Goal: Complete application form: Complete application form

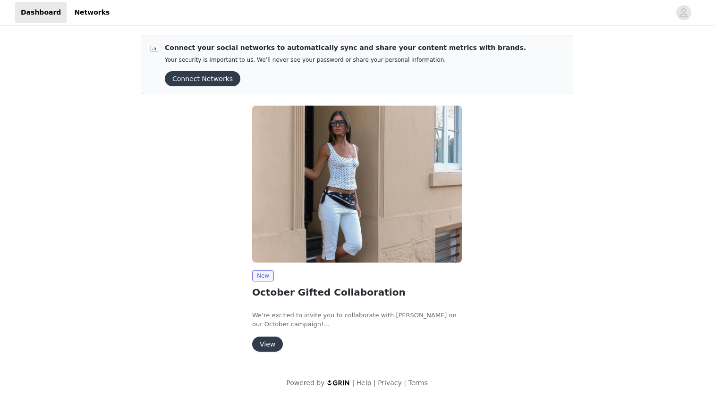
click at [269, 343] on button "View" at bounding box center [267, 344] width 31 height 15
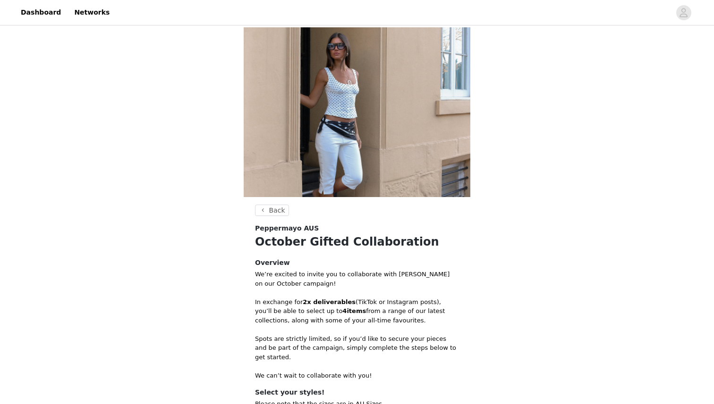
scroll to position [141, 0]
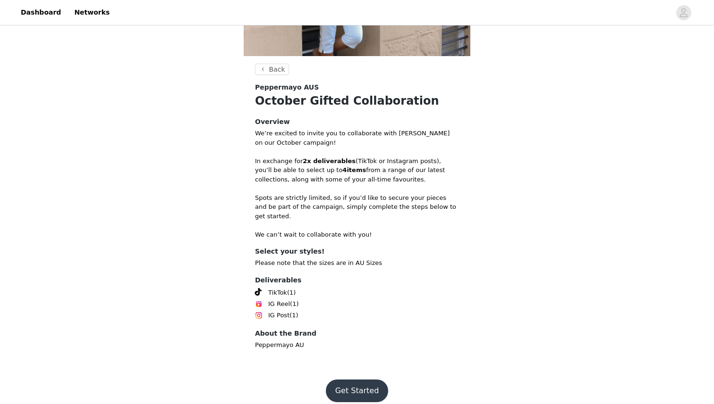
click at [365, 385] on button "Get Started" at bounding box center [357, 391] width 63 height 23
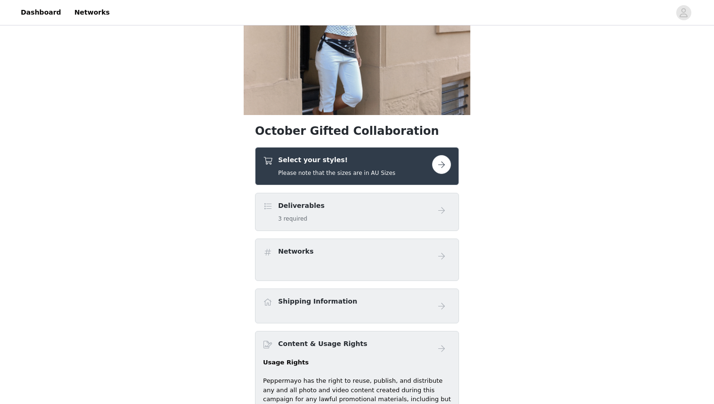
scroll to position [109, 0]
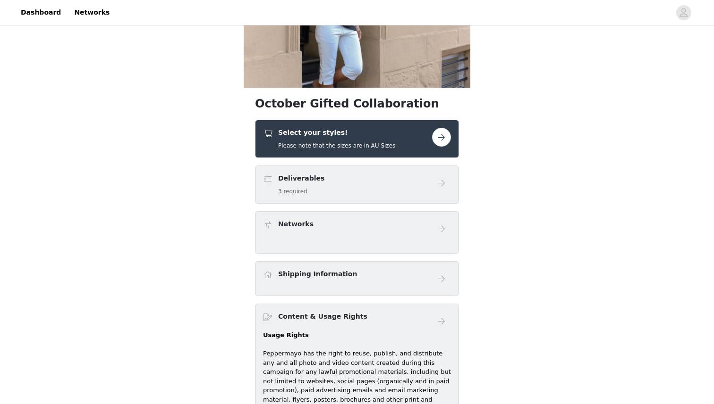
click at [440, 133] on button "button" at bounding box center [441, 137] width 19 height 19
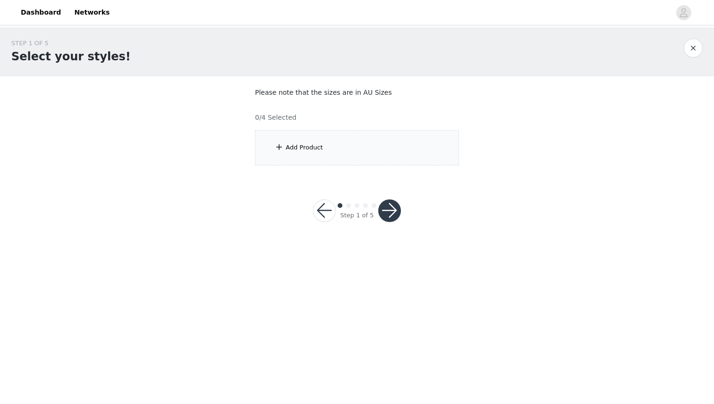
click at [286, 145] on div "Add Product" at bounding box center [304, 147] width 37 height 9
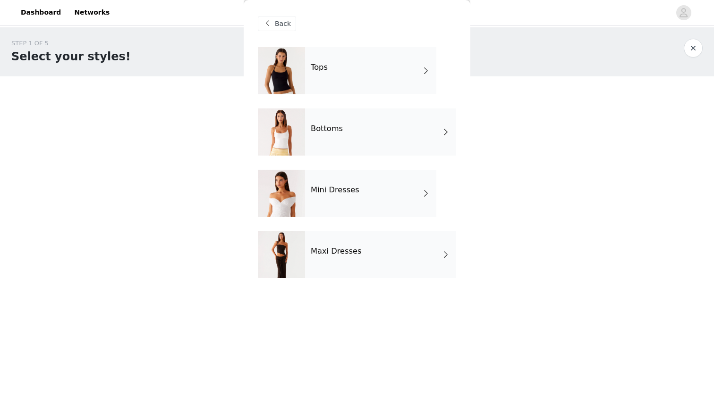
click at [371, 62] on div "Tops" at bounding box center [370, 70] width 131 height 47
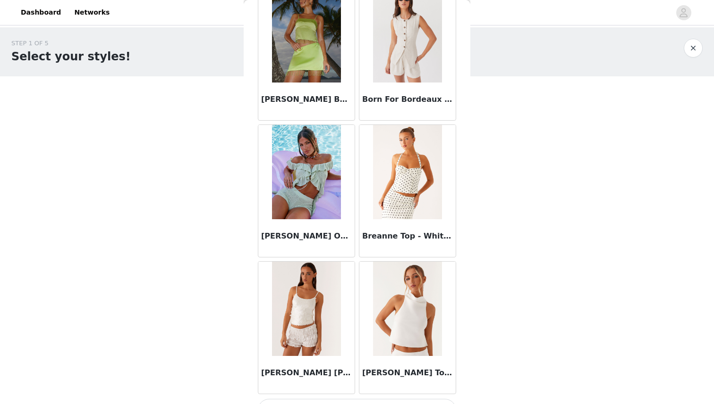
scroll to position [1040, 0]
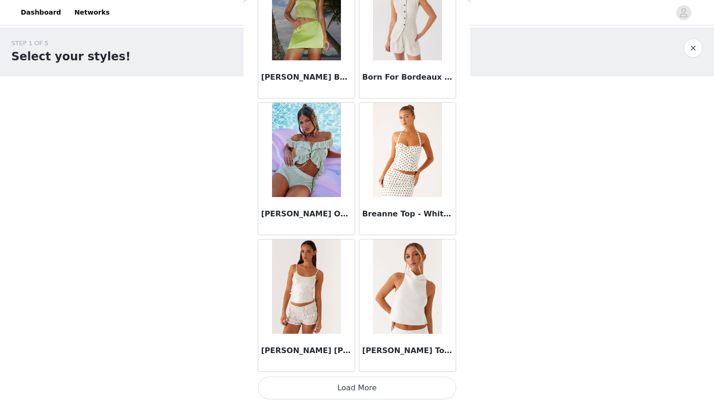
click at [371, 387] on button "Load More" at bounding box center [357, 388] width 198 height 23
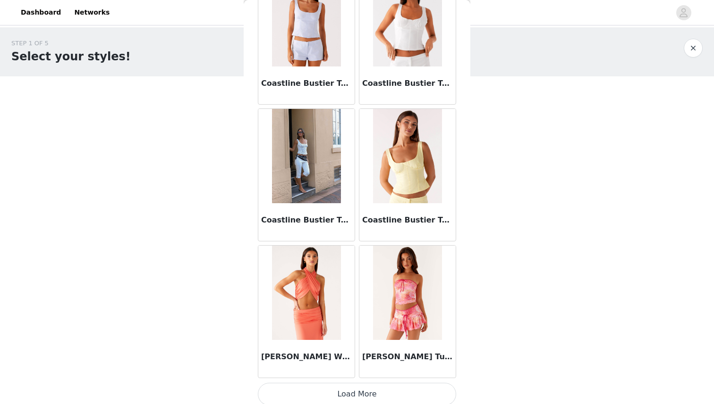
scroll to position [2408, 0]
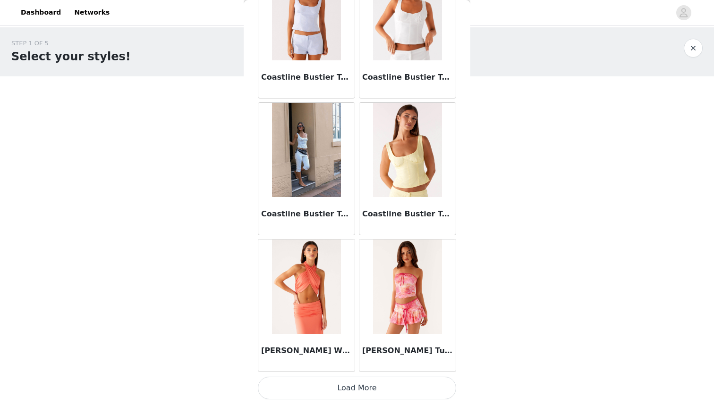
click at [386, 387] on button "Load More" at bounding box center [357, 388] width 198 height 23
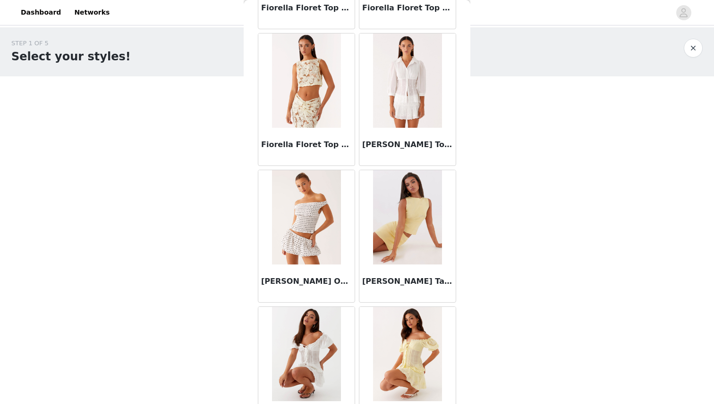
scroll to position [3777, 0]
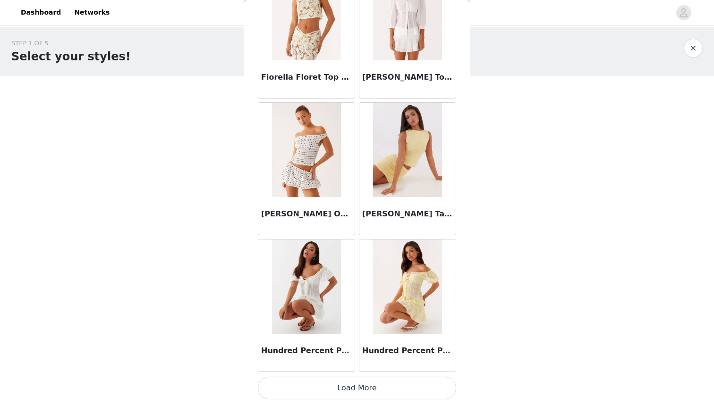
click at [386, 388] on button "Load More" at bounding box center [357, 388] width 198 height 23
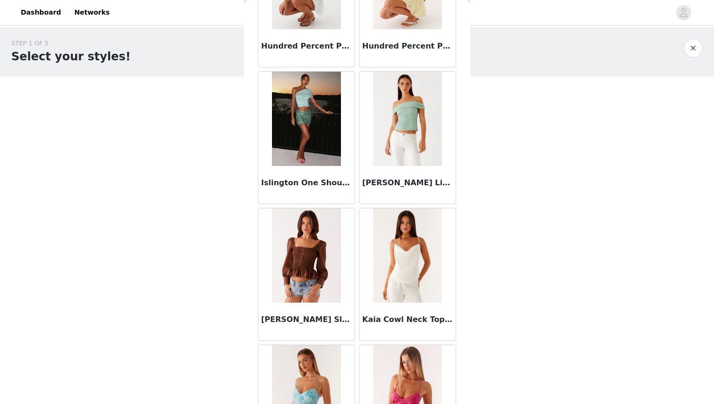
scroll to position [4088, 0]
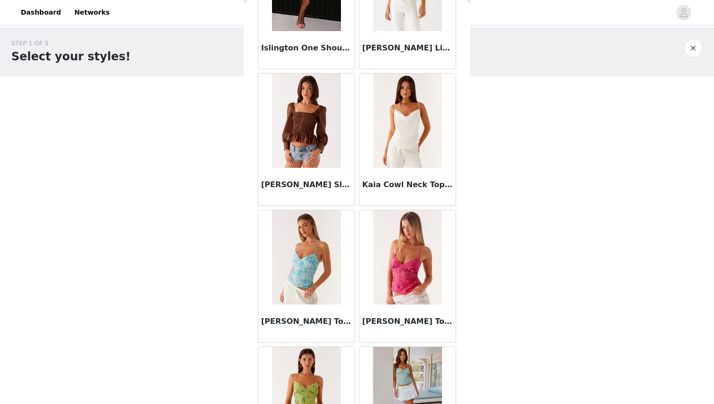
click at [387, 280] on img at bounding box center [407, 257] width 68 height 94
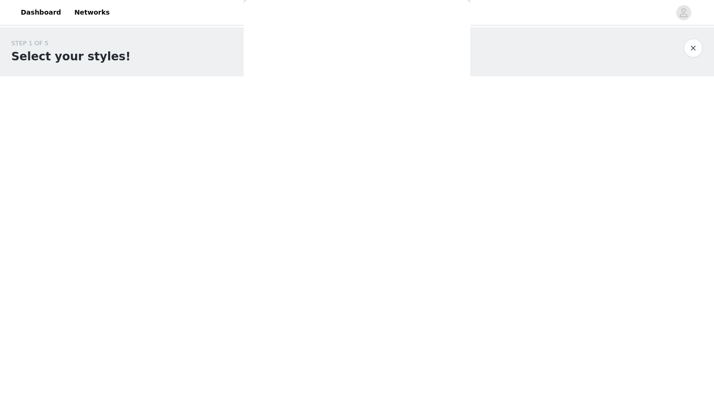
scroll to position [0, 0]
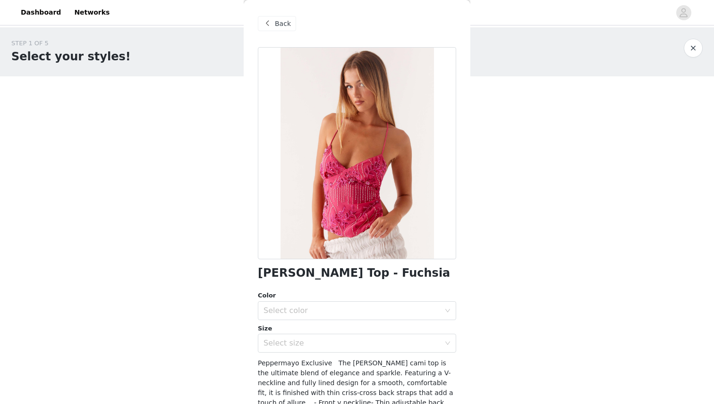
click at [276, 21] on span "Back" at bounding box center [283, 24] width 16 height 10
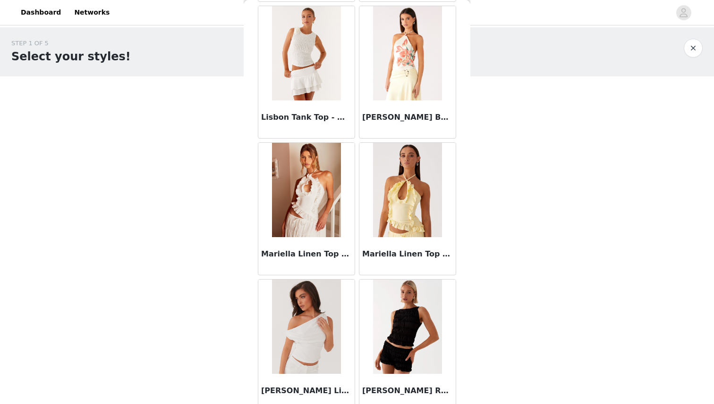
scroll to position [5145, 0]
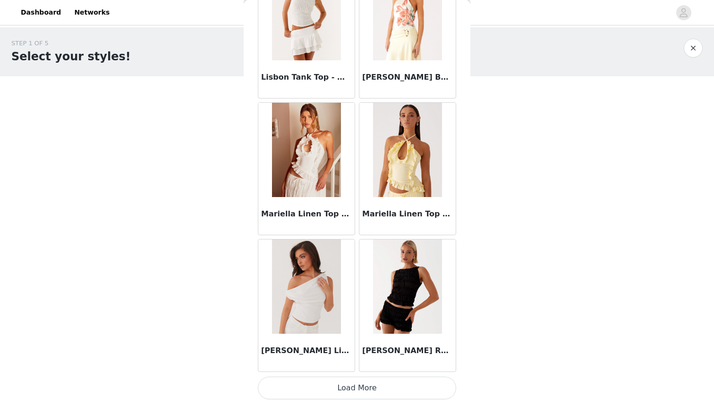
click at [377, 394] on button "Load More" at bounding box center [357, 388] width 198 height 23
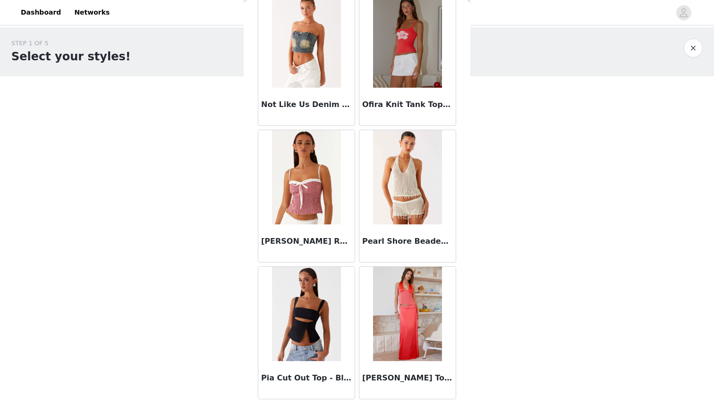
scroll to position [6514, 0]
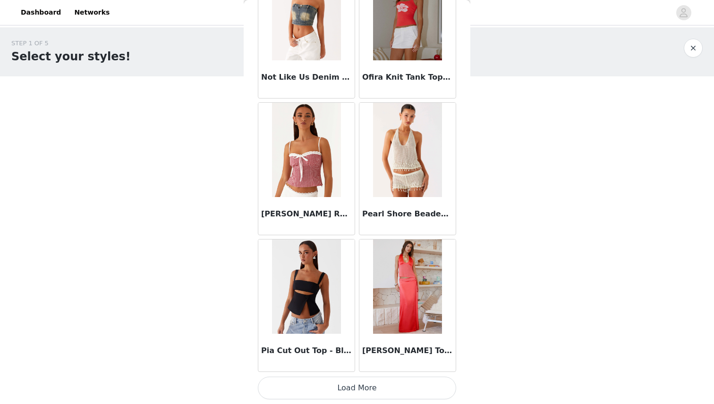
click at [395, 381] on button "Load More" at bounding box center [357, 388] width 198 height 23
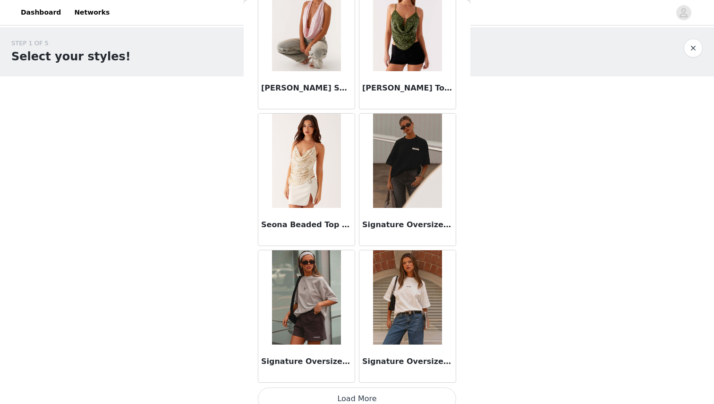
scroll to position [7882, 0]
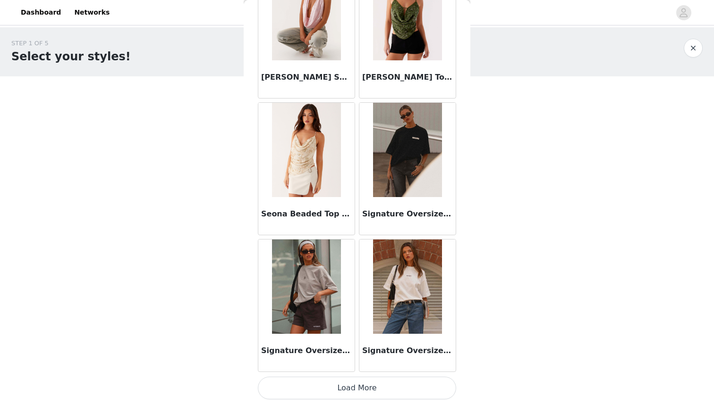
click at [383, 390] on button "Load More" at bounding box center [357, 388] width 198 height 23
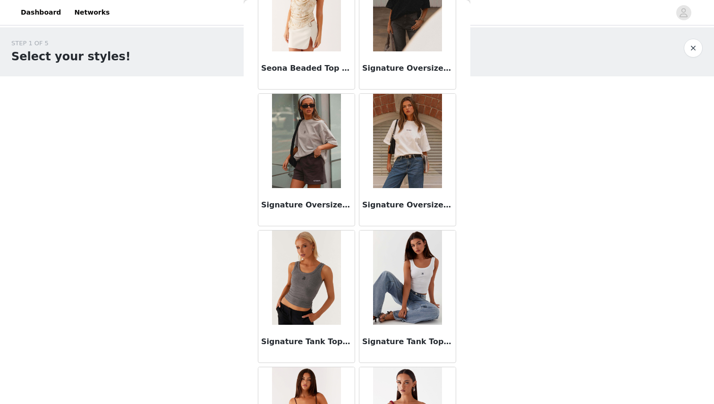
scroll to position [8033, 0]
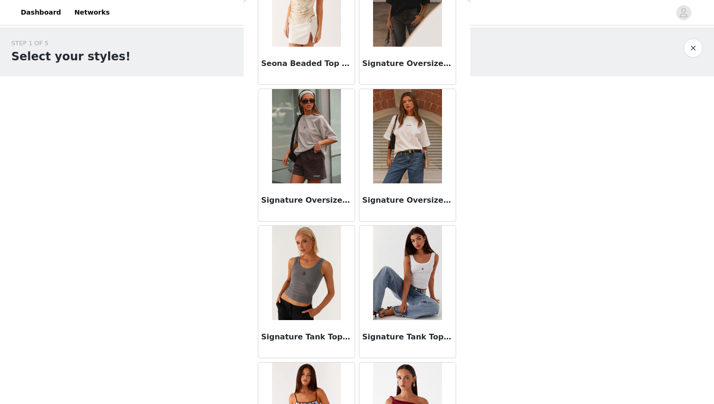
click at [425, 143] on img at bounding box center [407, 136] width 68 height 94
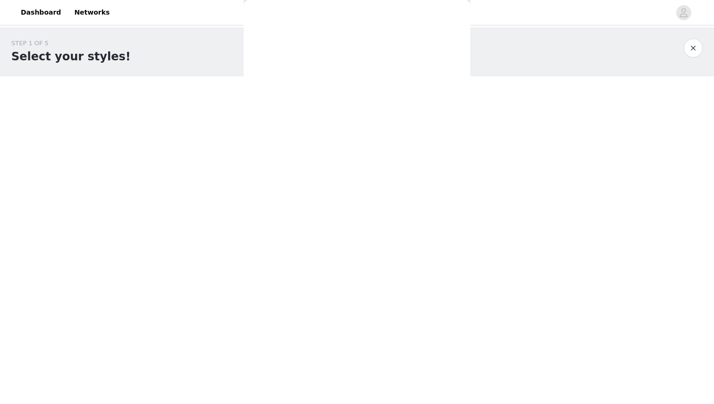
scroll to position [0, 0]
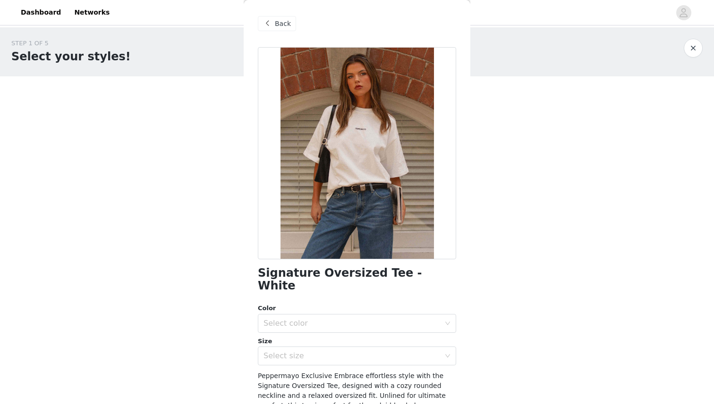
click at [278, 19] on span "Back" at bounding box center [283, 24] width 16 height 10
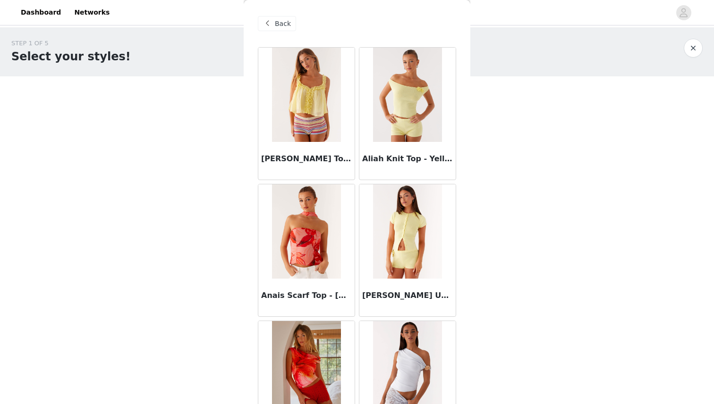
click at [282, 21] on span "Back" at bounding box center [283, 24] width 16 height 10
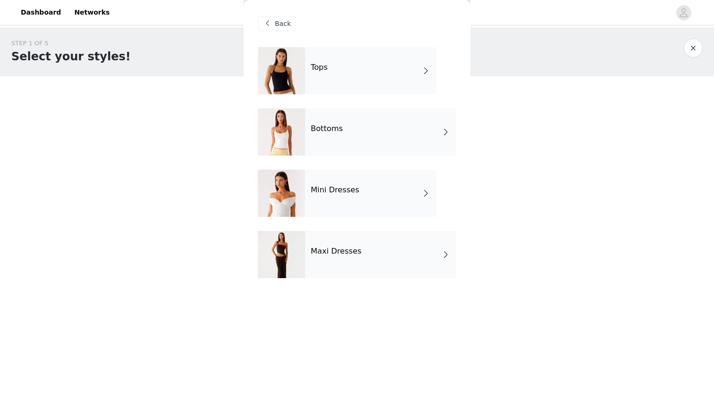
click at [348, 137] on div "Bottoms" at bounding box center [380, 132] width 151 height 47
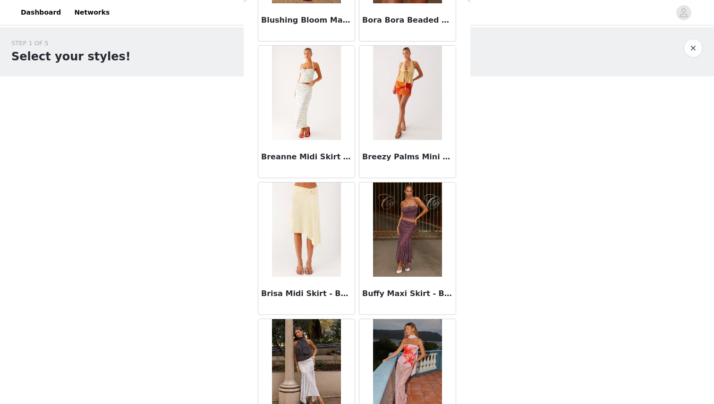
scroll to position [1040, 0]
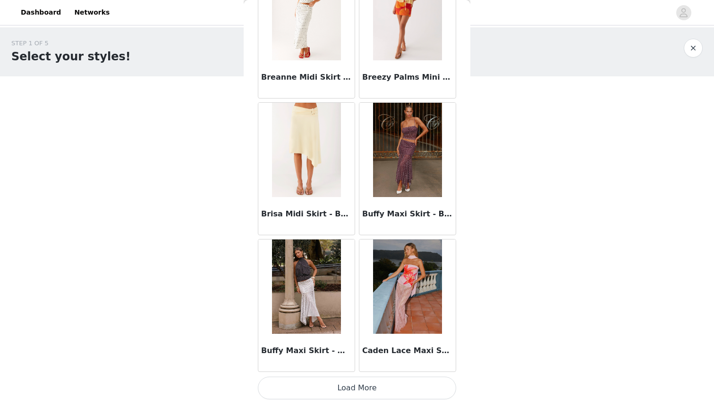
click at [377, 389] on button "Load More" at bounding box center [357, 388] width 198 height 23
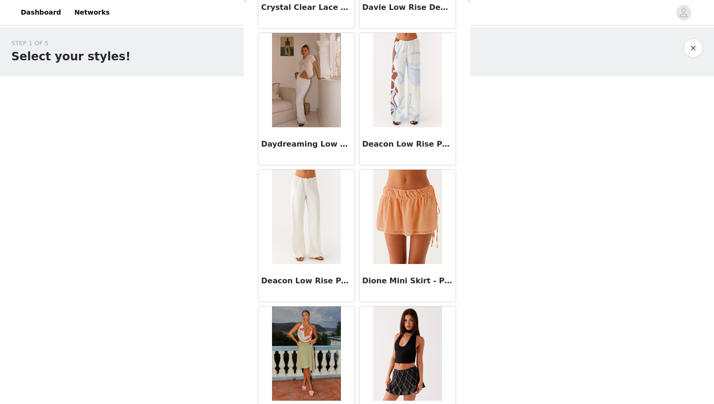
scroll to position [2408, 0]
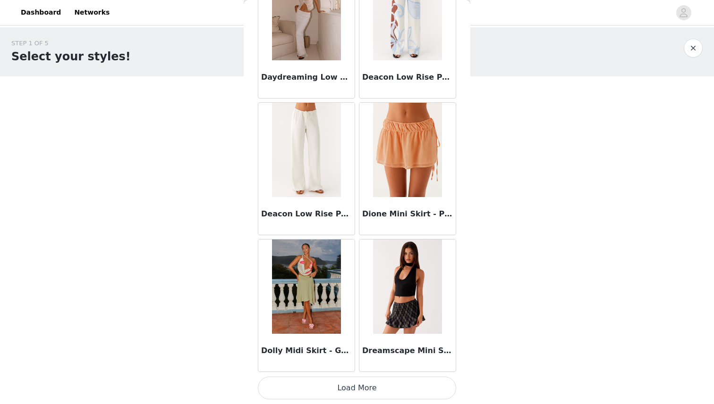
click at [378, 389] on button "Load More" at bounding box center [357, 388] width 198 height 23
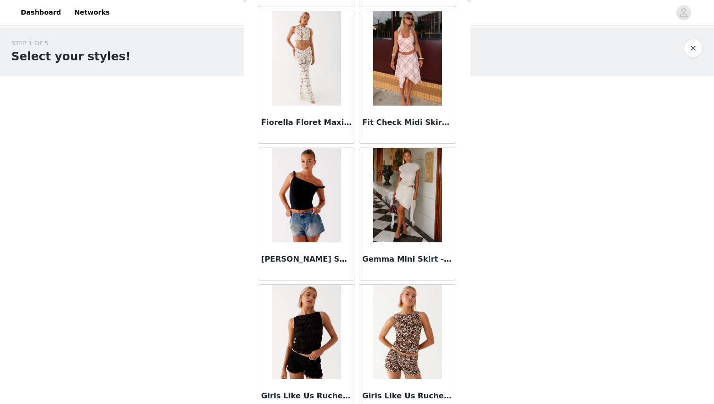
scroll to position [3327, 0]
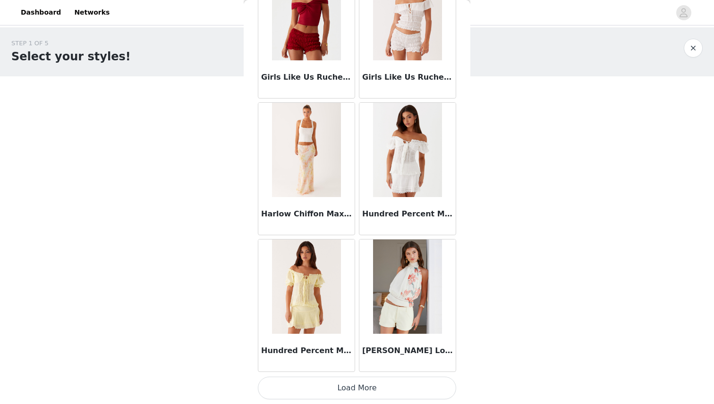
click at [382, 390] on button "Load More" at bounding box center [357, 388] width 198 height 23
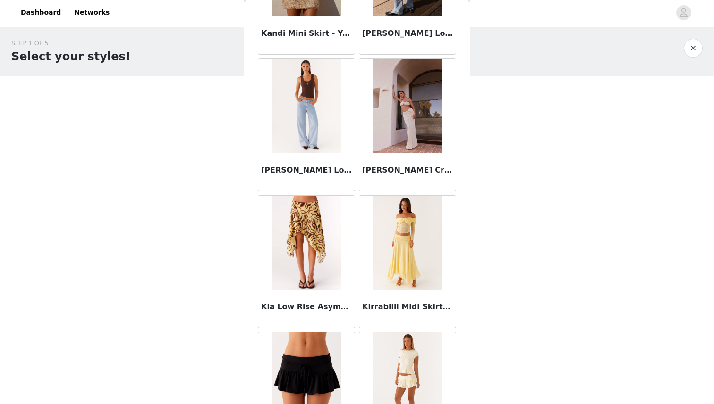
scroll to position [4385, 0]
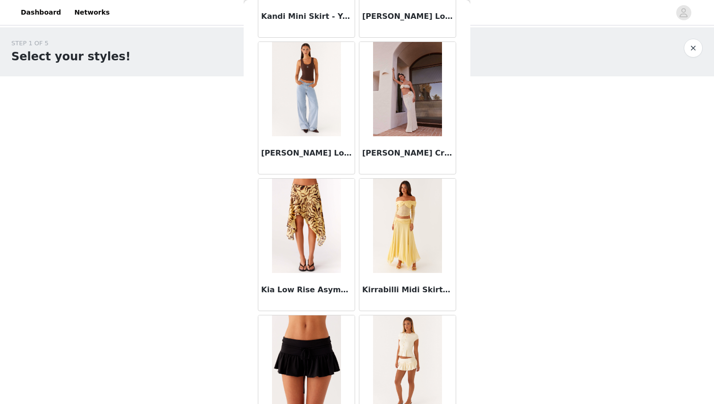
click at [411, 230] on img at bounding box center [407, 226] width 68 height 94
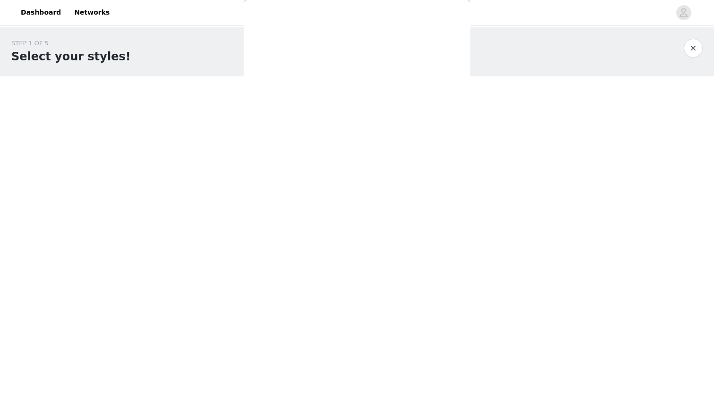
scroll to position [0, 0]
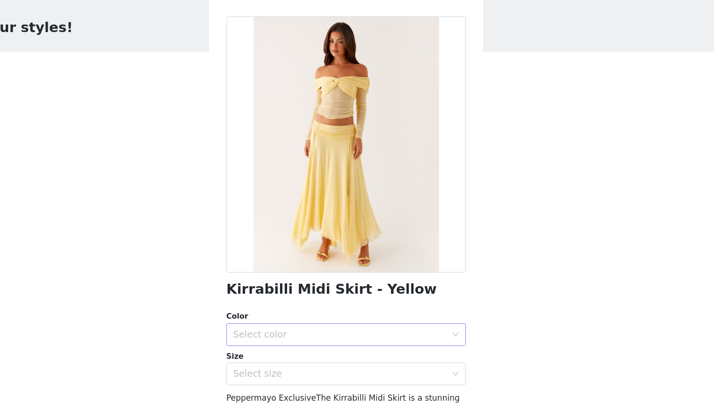
click at [350, 309] on div "Select color" at bounding box center [351, 310] width 176 height 9
click at [349, 331] on li "Yellow" at bounding box center [357, 331] width 198 height 15
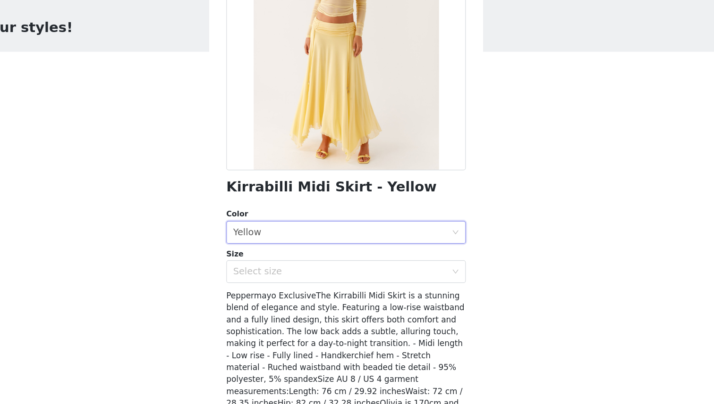
scroll to position [85, 0]
click at [345, 257] on div "Select size" at bounding box center [351, 257] width 176 height 9
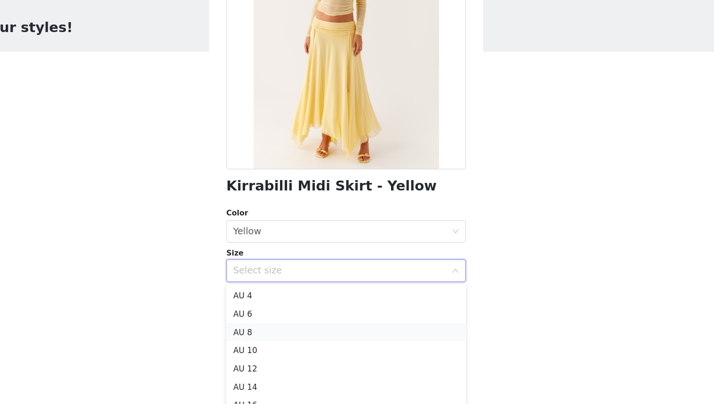
click at [290, 310] on li "AU 8" at bounding box center [357, 309] width 198 height 15
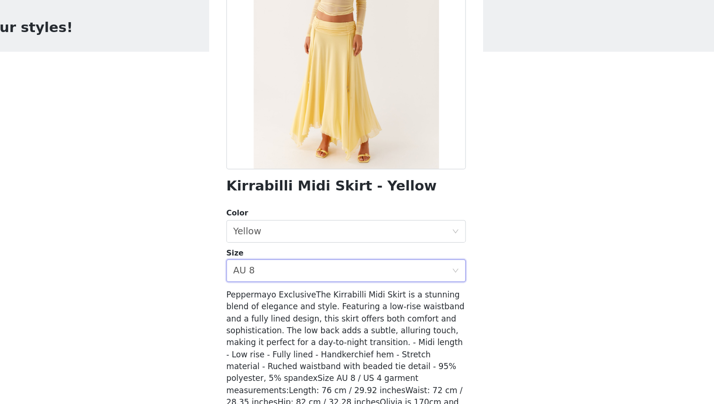
scroll to position [0, 0]
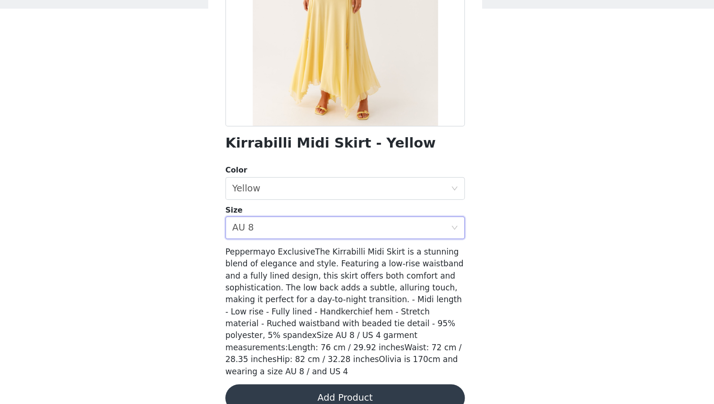
click at [321, 388] on button "Add Product" at bounding box center [357, 399] width 198 height 23
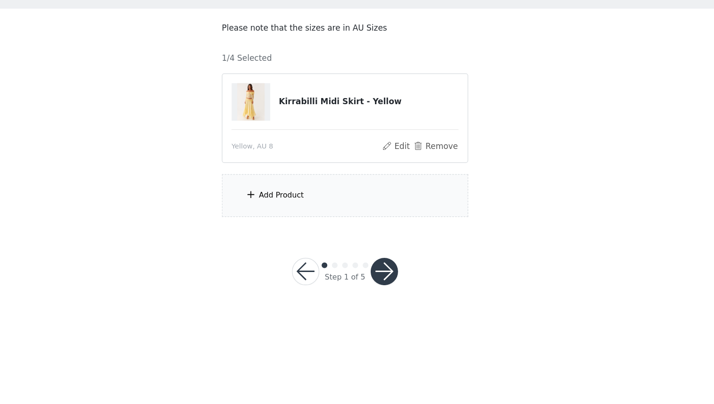
click at [287, 223] on div "Add Product" at bounding box center [357, 231] width 204 height 35
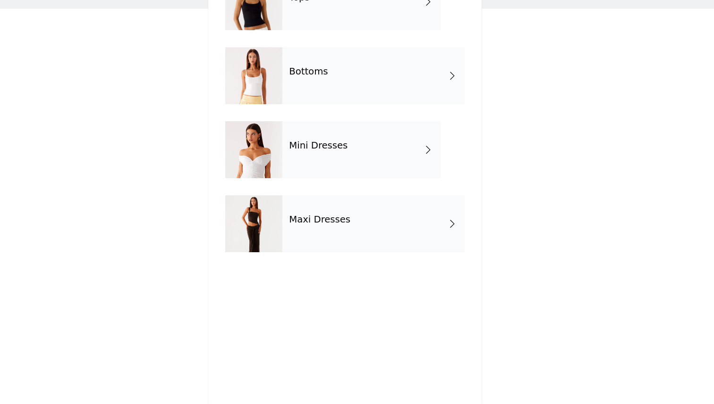
click at [359, 122] on div "Bottoms" at bounding box center [380, 132] width 151 height 47
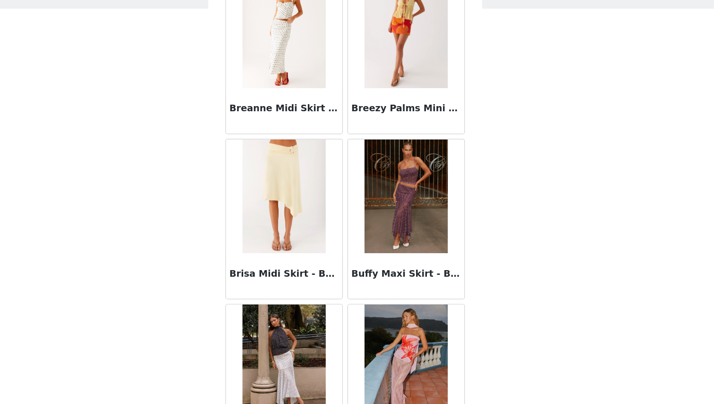
scroll to position [1040, 0]
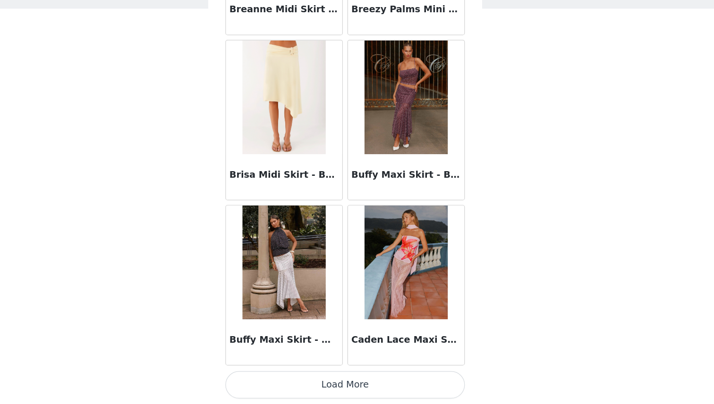
click at [350, 387] on button "Load More" at bounding box center [357, 388] width 198 height 23
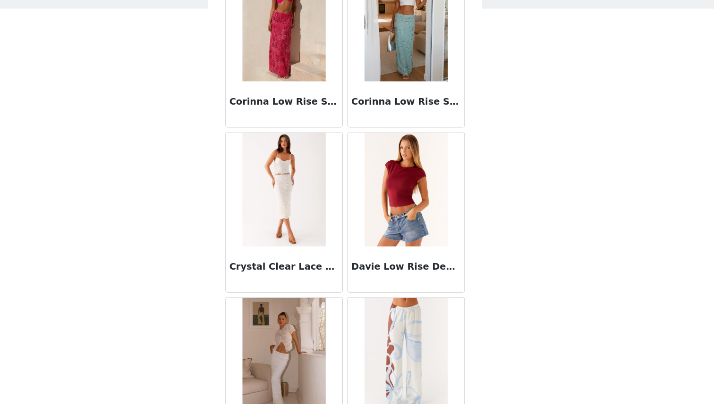
scroll to position [2408, 0]
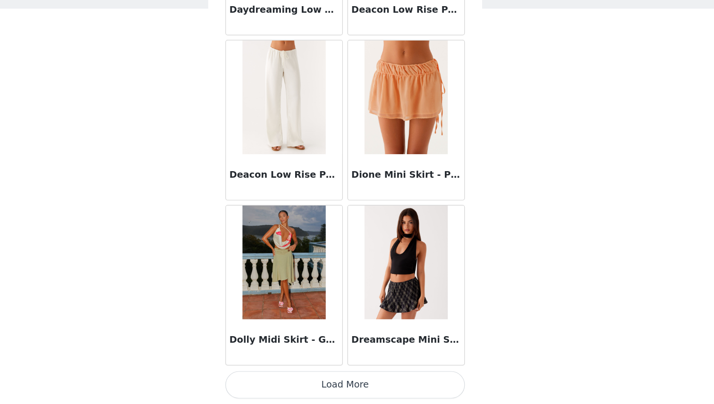
click at [362, 390] on button "Load More" at bounding box center [357, 388] width 198 height 23
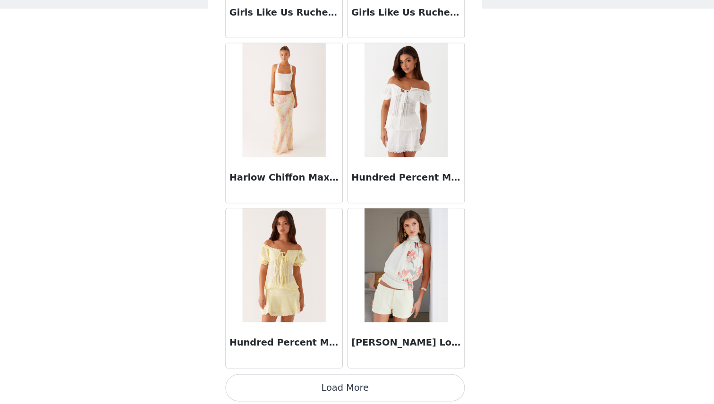
scroll to position [3777, 0]
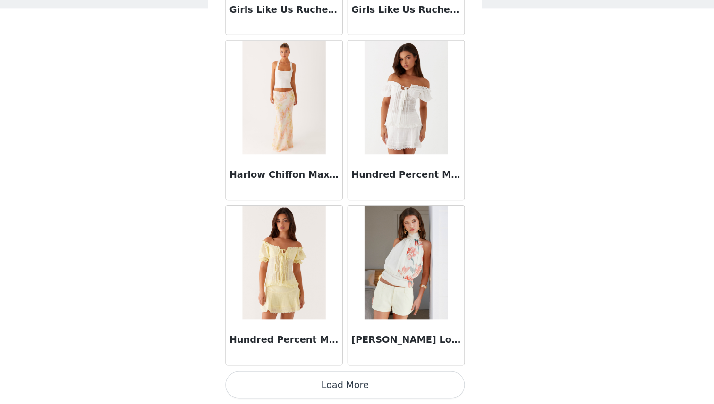
click at [375, 394] on button "Load More" at bounding box center [357, 388] width 198 height 23
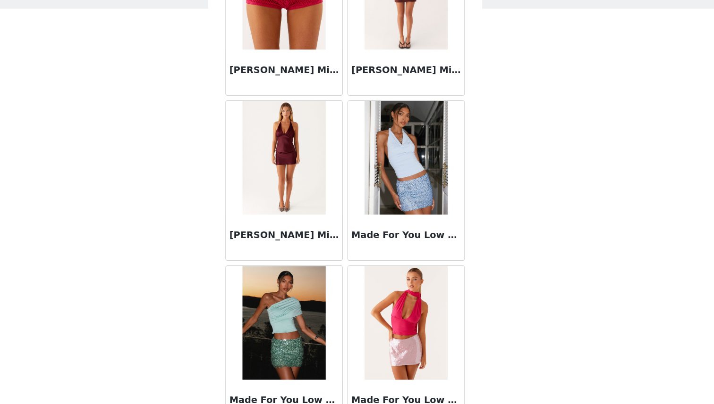
scroll to position [5145, 0]
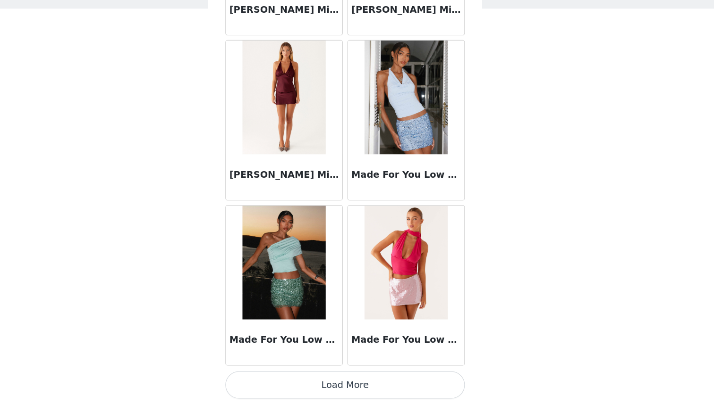
click at [372, 386] on button "Load More" at bounding box center [357, 388] width 198 height 23
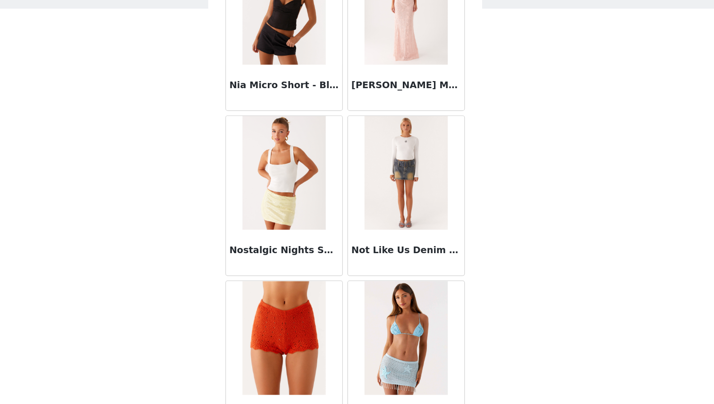
scroll to position [6514, 0]
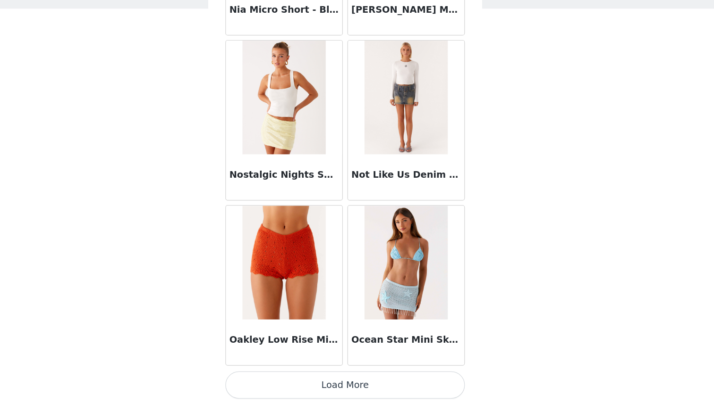
click at [381, 386] on button "Load More" at bounding box center [357, 388] width 198 height 23
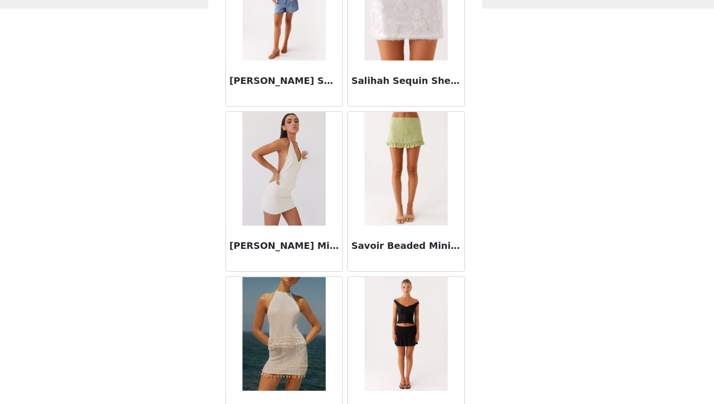
scroll to position [7882, 0]
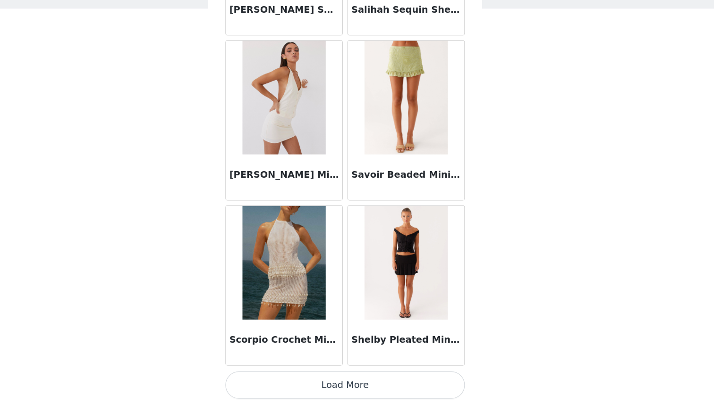
click at [382, 388] on button "Load More" at bounding box center [357, 388] width 198 height 23
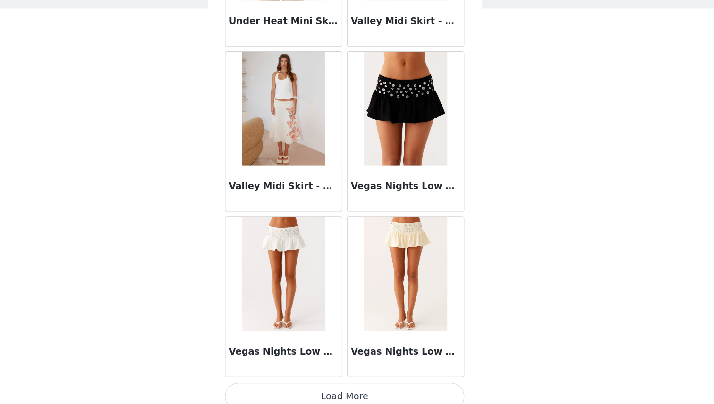
scroll to position [9251, 0]
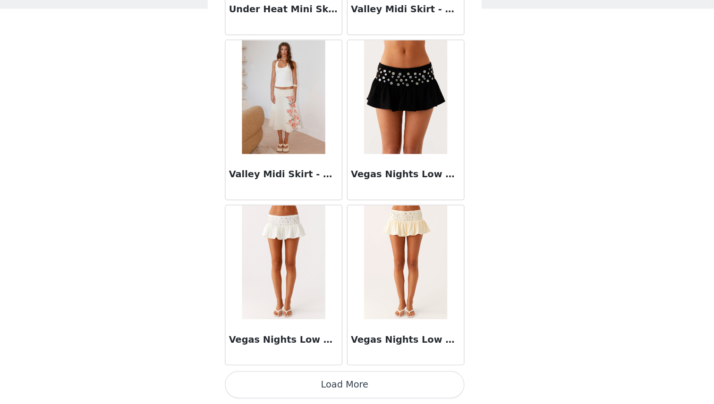
click at [383, 396] on button "Load More" at bounding box center [357, 388] width 198 height 23
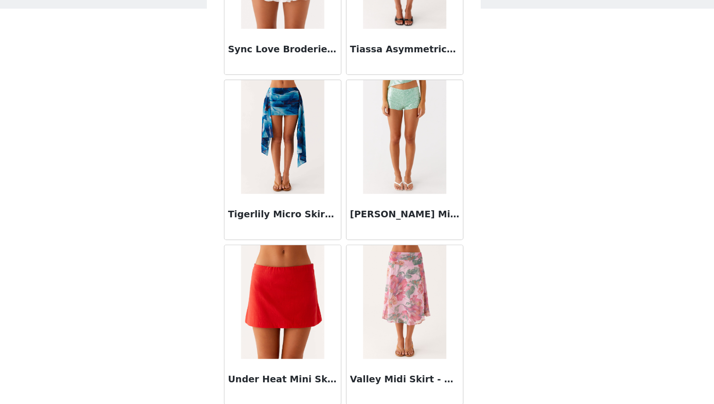
scroll to position [8935, 0]
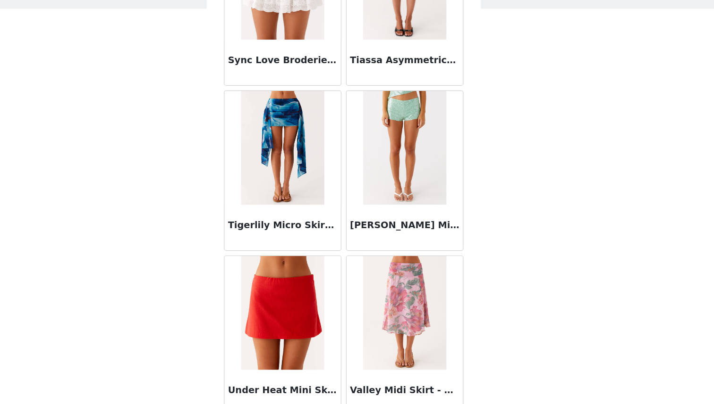
click at [403, 303] on img at bounding box center [407, 329] width 68 height 94
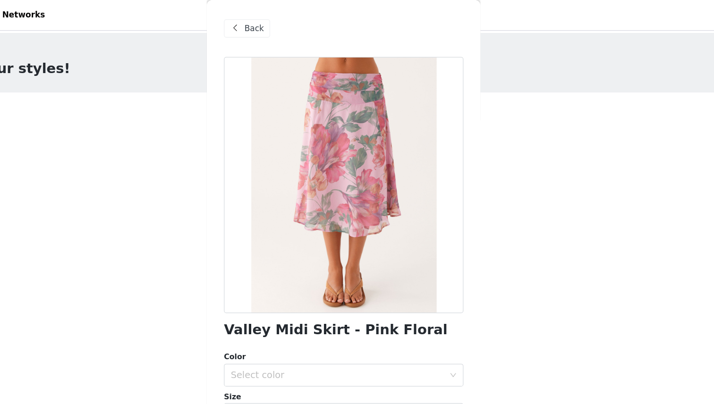
scroll to position [103, 0]
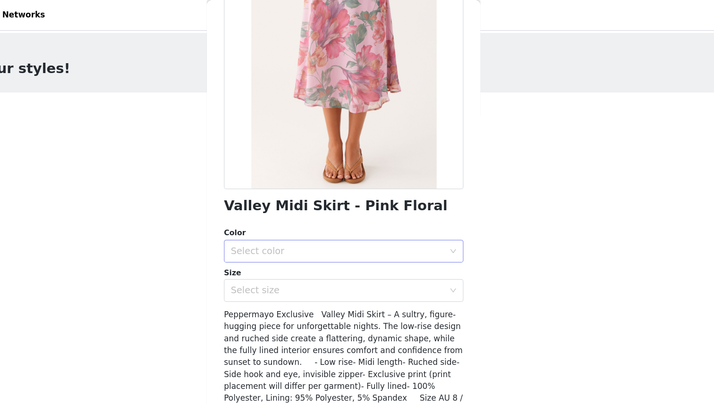
click at [375, 205] on div "Select color" at bounding box center [351, 207] width 176 height 9
click at [374, 227] on li "Pink Floral" at bounding box center [357, 228] width 198 height 15
click at [375, 244] on div "Select size" at bounding box center [351, 240] width 176 height 9
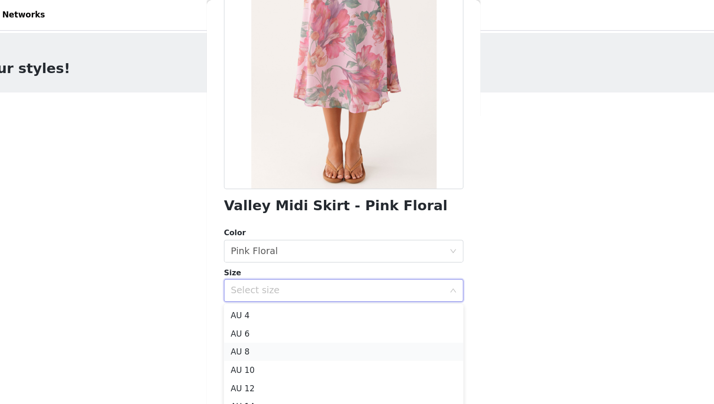
click at [328, 294] on li "AU 8" at bounding box center [357, 291] width 198 height 15
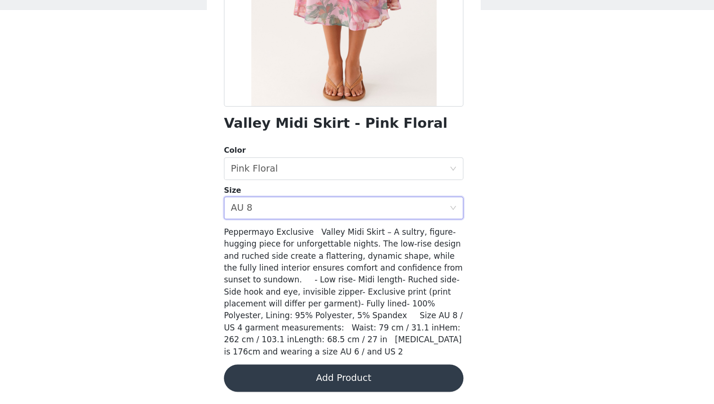
scroll to position [0, 0]
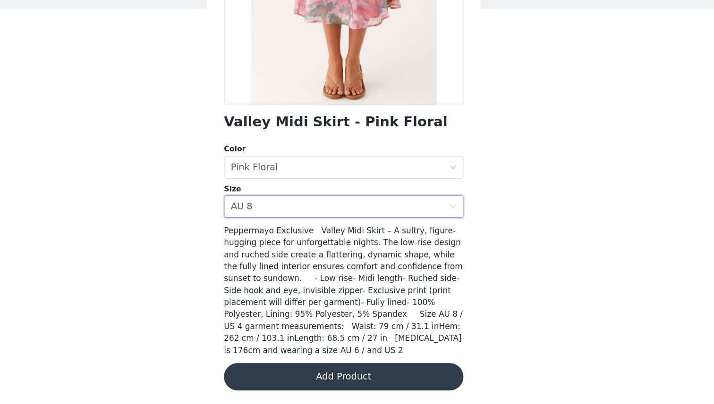
click at [337, 377] on button "Add Product" at bounding box center [357, 381] width 198 height 23
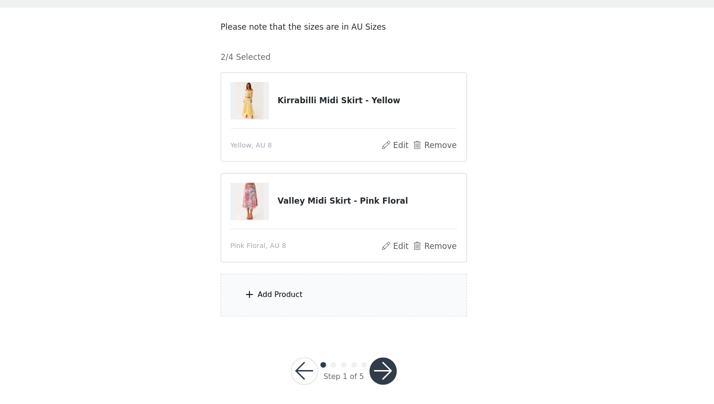
click at [363, 317] on div "Add Product" at bounding box center [357, 313] width 204 height 35
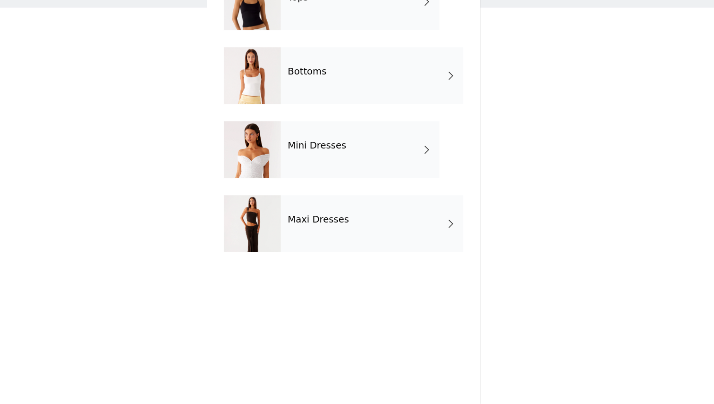
click at [365, 193] on div "Mini Dresses" at bounding box center [370, 193] width 131 height 47
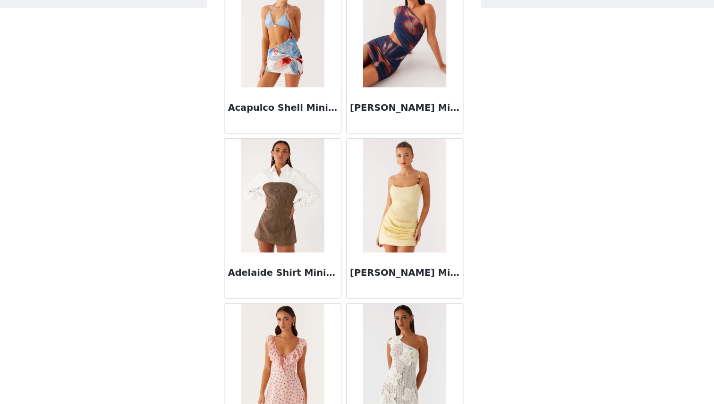
scroll to position [0, 0]
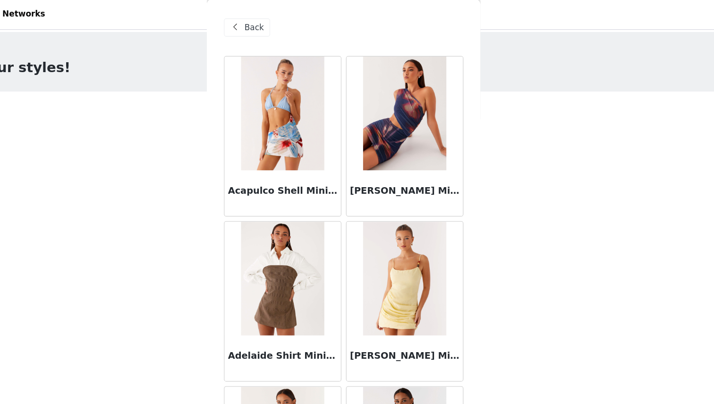
click at [268, 23] on span at bounding box center [266, 23] width 11 height 11
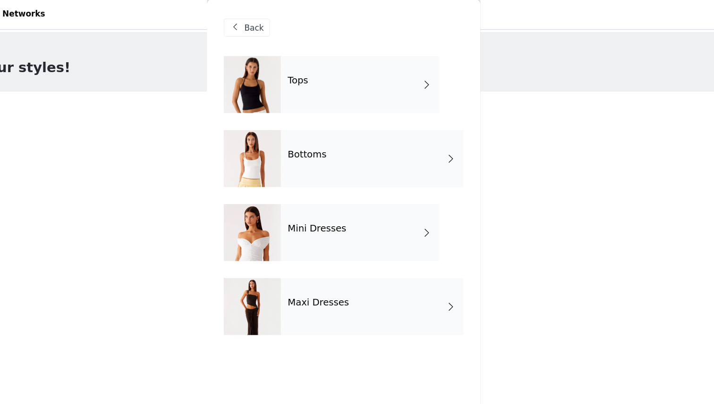
click at [350, 262] on div "Maxi Dresses" at bounding box center [380, 254] width 151 height 47
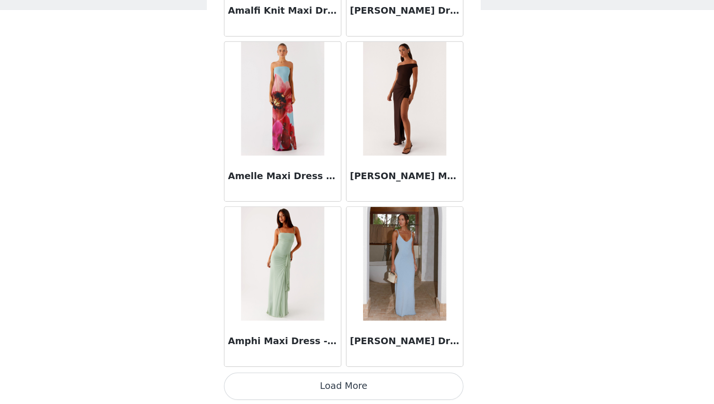
scroll to position [7, 0]
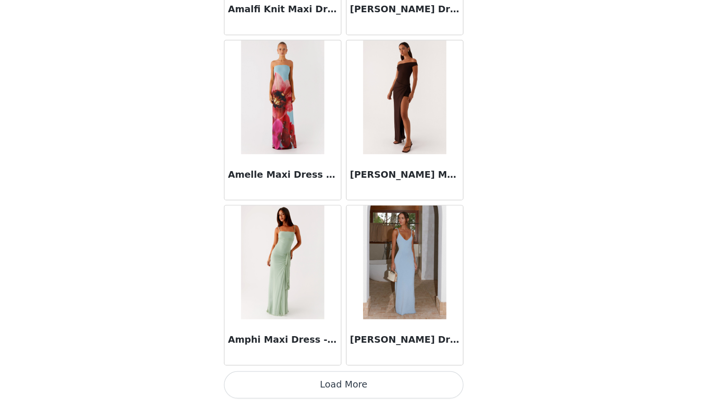
click at [387, 387] on button "Load More" at bounding box center [357, 388] width 198 height 23
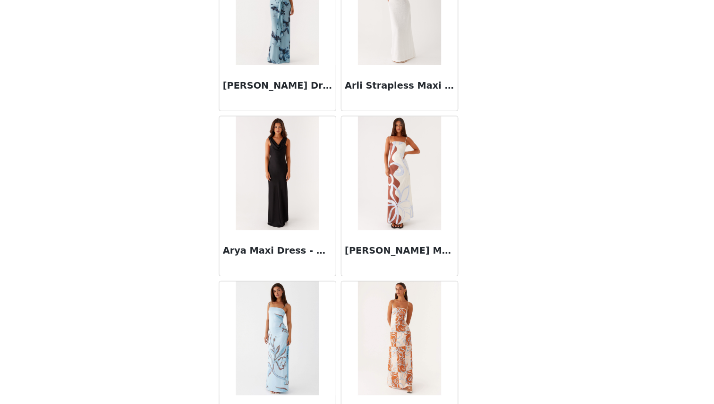
scroll to position [2408, 0]
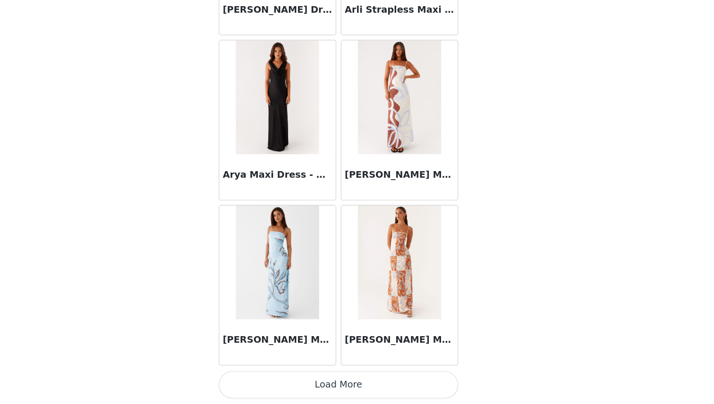
click at [412, 388] on button "Load More" at bounding box center [357, 388] width 198 height 23
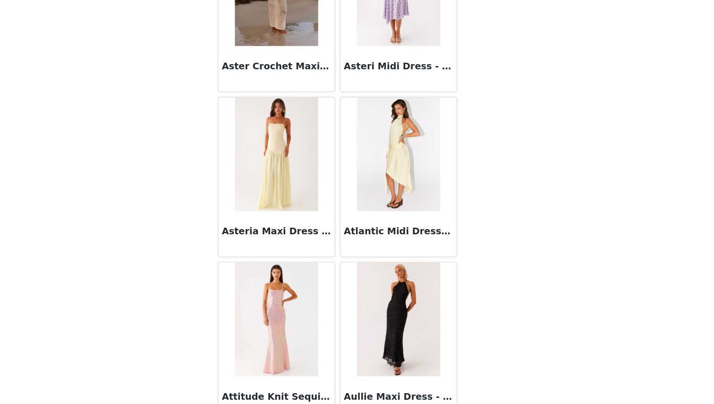
scroll to position [2773, 0]
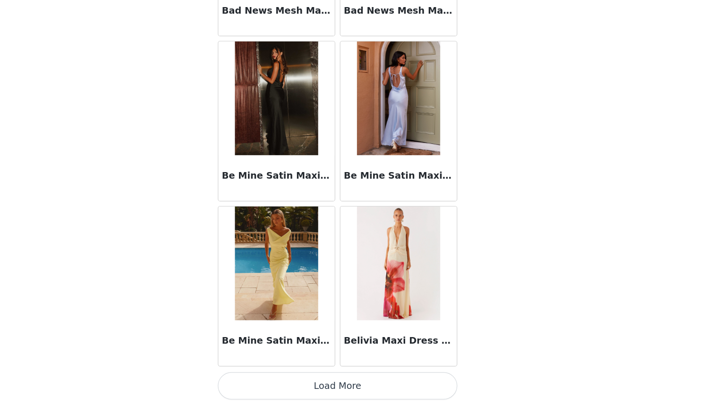
click at [397, 382] on button "Load More" at bounding box center [357, 389] width 198 height 23
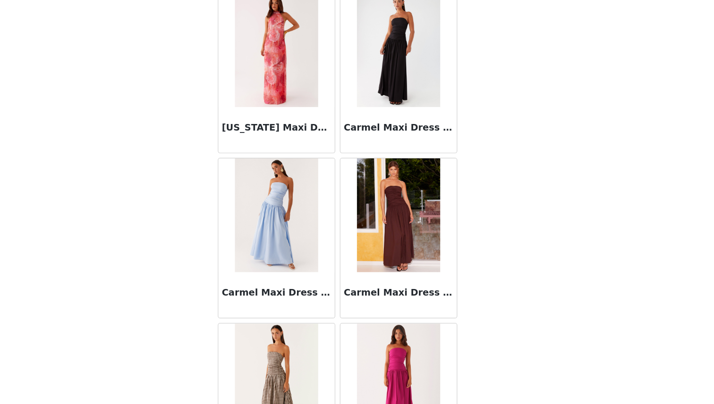
scroll to position [5047, 0]
click at [311, 242] on img at bounding box center [306, 248] width 68 height 94
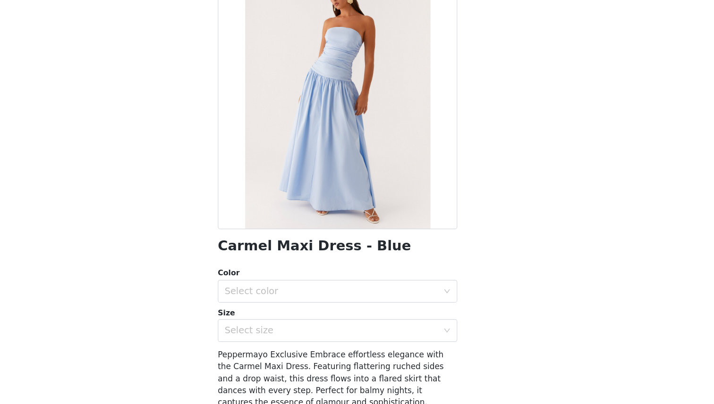
scroll to position [7, 0]
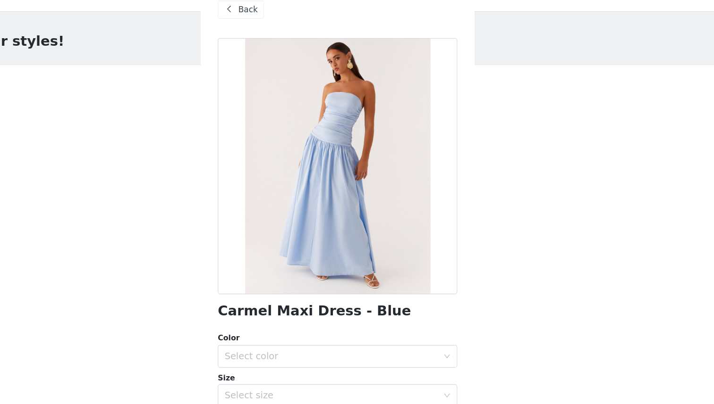
drag, startPoint x: 413, startPoint y: 164, endPoint x: 289, endPoint y: 163, distance: 124.1
click at [289, 163] on div at bounding box center [357, 153] width 198 height 212
click at [358, 155] on div at bounding box center [357, 153] width 198 height 212
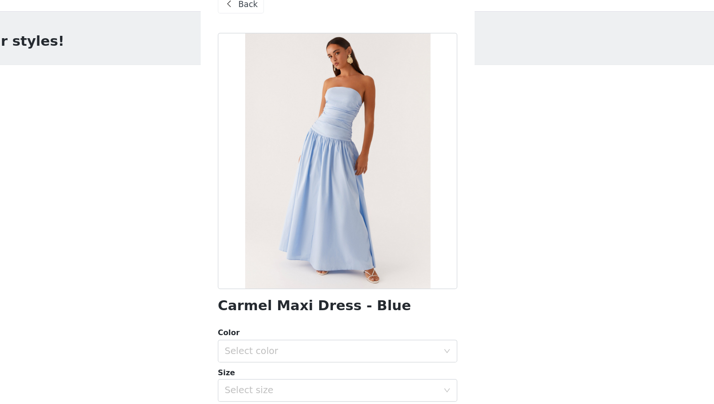
scroll to position [0, 0]
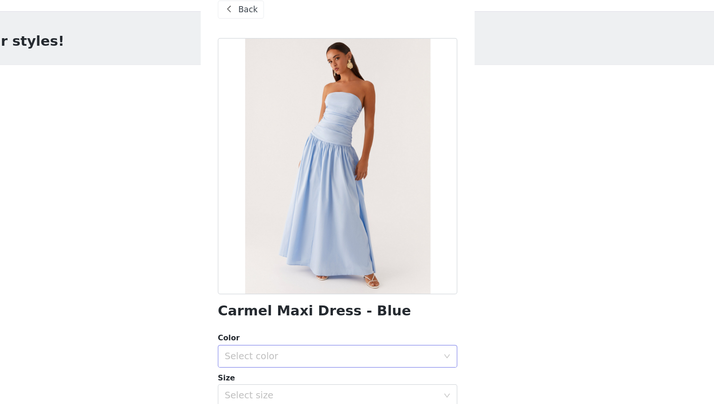
click at [329, 309] on div "Select color" at bounding box center [351, 310] width 176 height 9
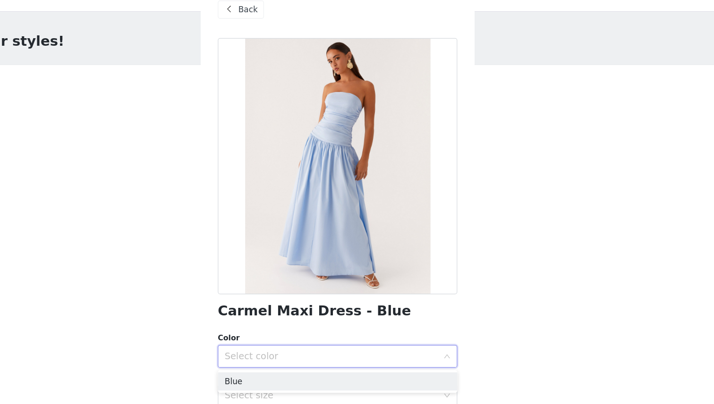
click at [382, 110] on div at bounding box center [357, 153] width 198 height 212
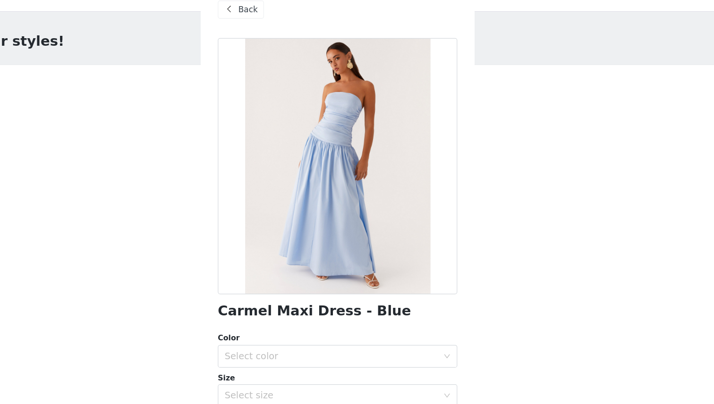
click at [277, 24] on span "Back" at bounding box center [283, 24] width 16 height 10
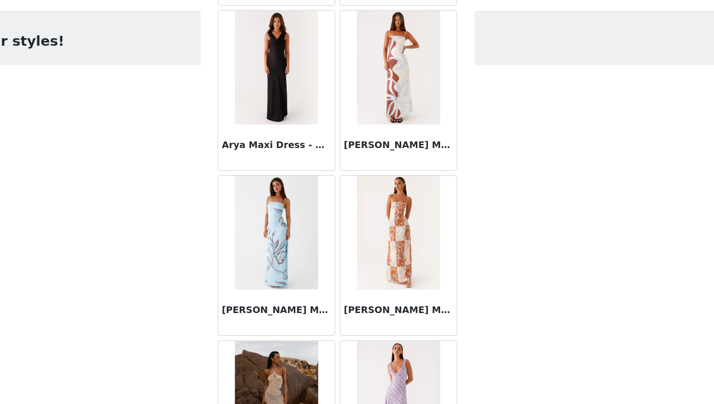
scroll to position [2487, 0]
click at [306, 181] on img at bounding box center [306, 208] width 68 height 94
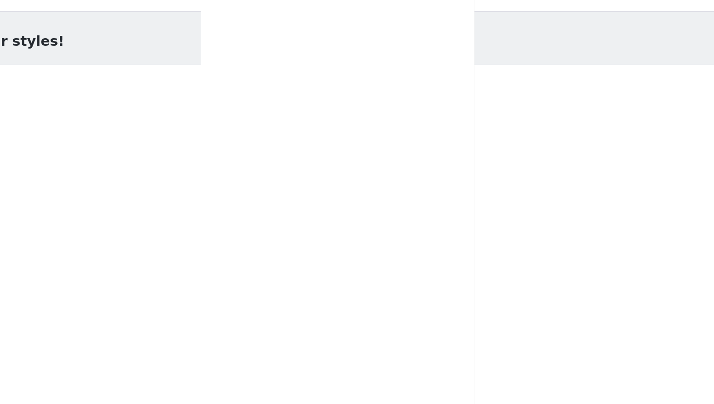
scroll to position [0, 0]
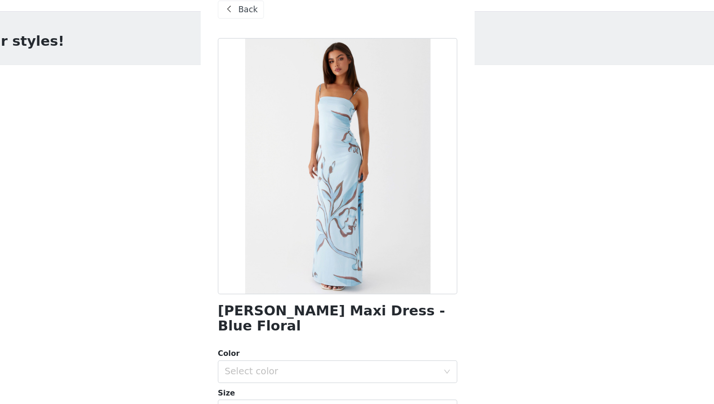
click at [287, 24] on span "Back" at bounding box center [283, 24] width 16 height 10
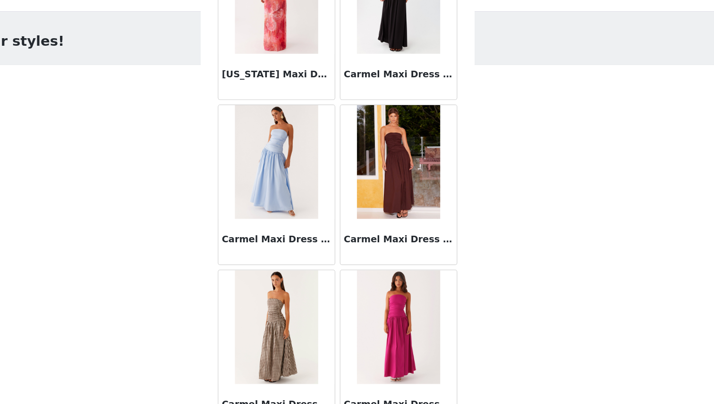
scroll to position [7, 0]
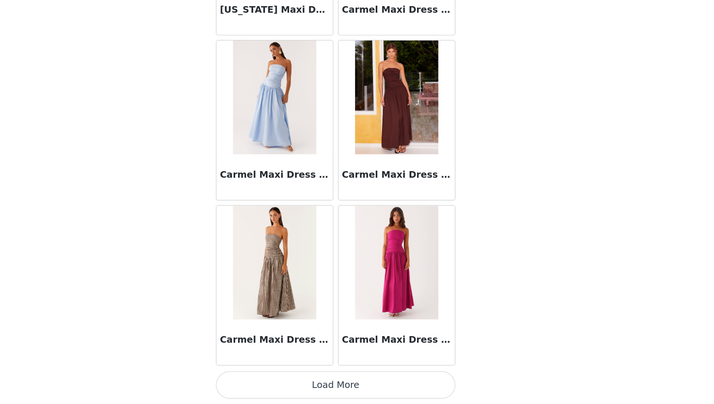
click at [371, 392] on button "Load More" at bounding box center [357, 388] width 198 height 23
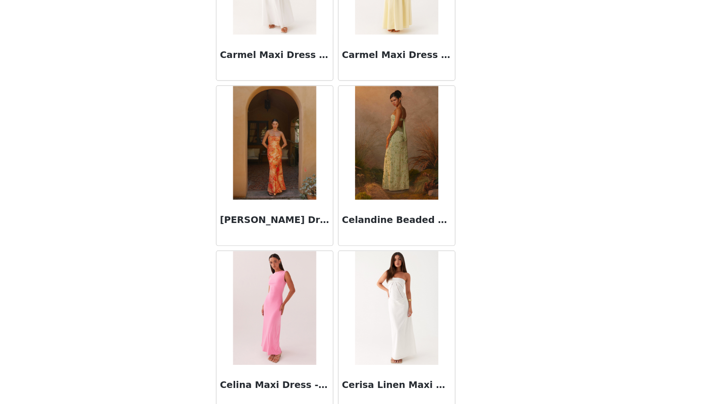
scroll to position [5936, 0]
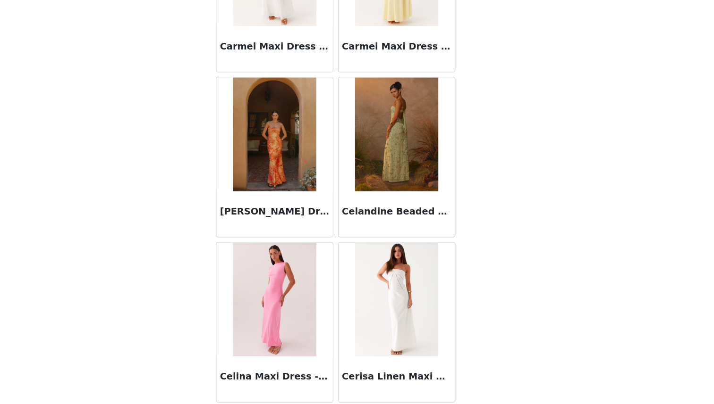
click at [396, 207] on img at bounding box center [407, 181] width 68 height 94
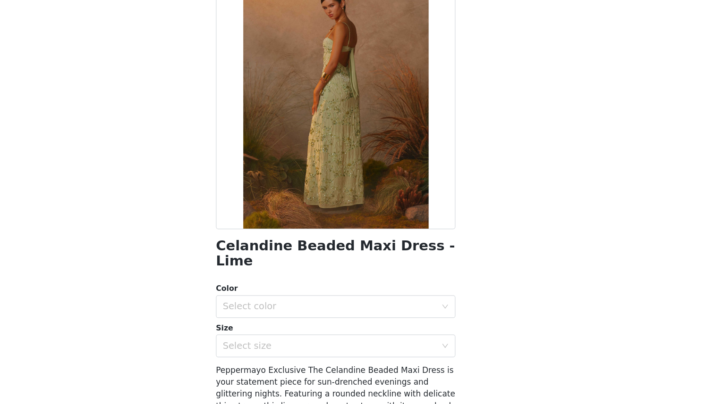
scroll to position [7, 0]
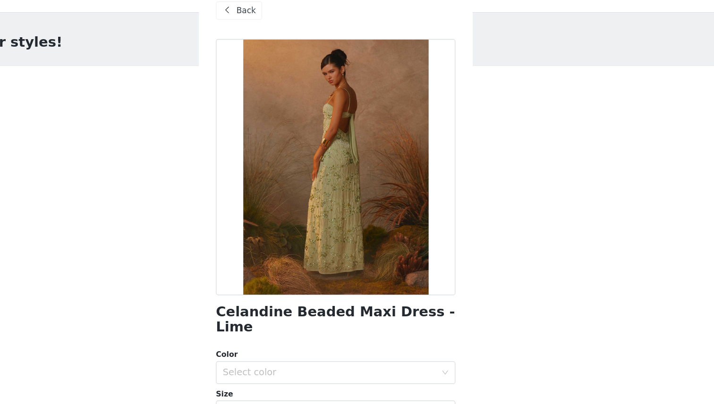
click at [314, 141] on div at bounding box center [357, 153] width 198 height 212
drag, startPoint x: 375, startPoint y: 149, endPoint x: 260, endPoint y: 149, distance: 115.1
click at [261, 149] on div at bounding box center [357, 153] width 198 height 212
drag, startPoint x: 309, startPoint y: 136, endPoint x: 297, endPoint y: 110, distance: 27.9
click at [299, 110] on div at bounding box center [357, 153] width 198 height 212
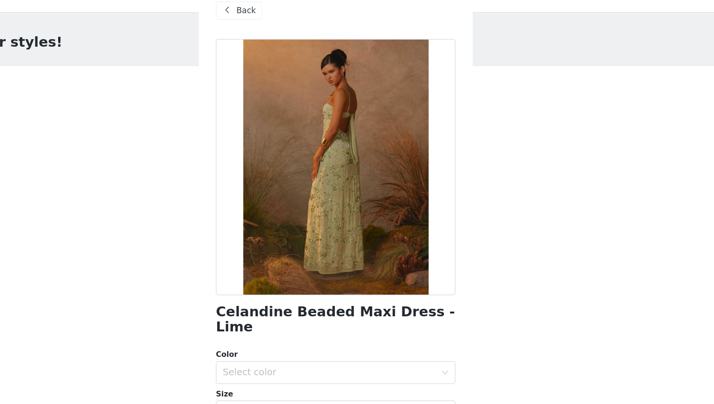
drag, startPoint x: 367, startPoint y: 123, endPoint x: 371, endPoint y: 118, distance: 7.1
click at [371, 123] on div at bounding box center [357, 153] width 198 height 212
click at [287, 26] on span "Back" at bounding box center [283, 24] width 16 height 10
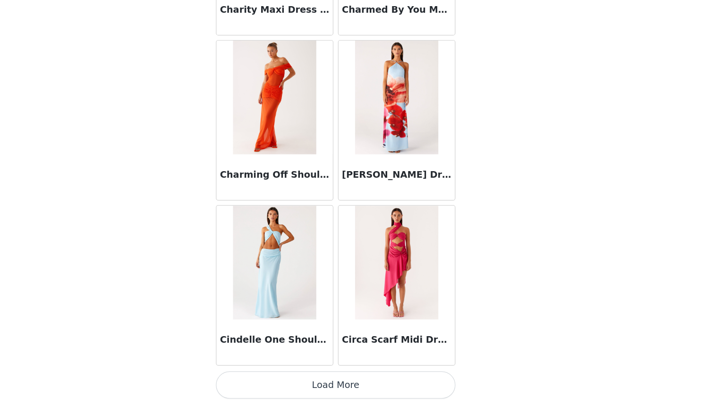
click at [372, 386] on button "Load More" at bounding box center [357, 388] width 198 height 23
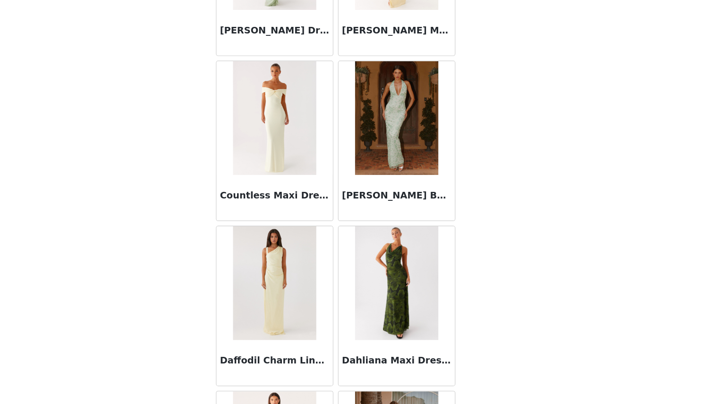
scroll to position [6916, 0]
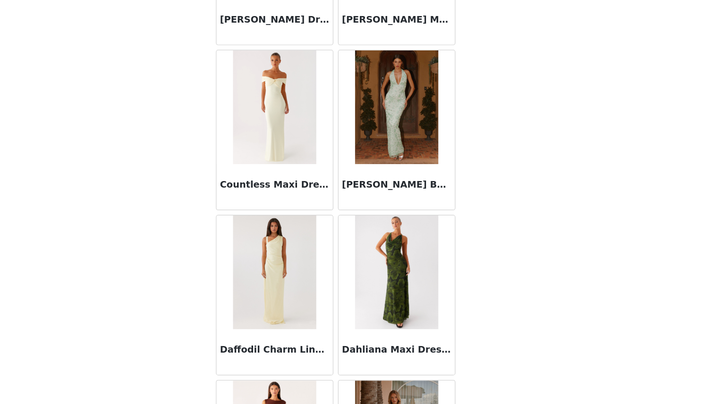
click at [416, 298] on img at bounding box center [407, 295] width 68 height 94
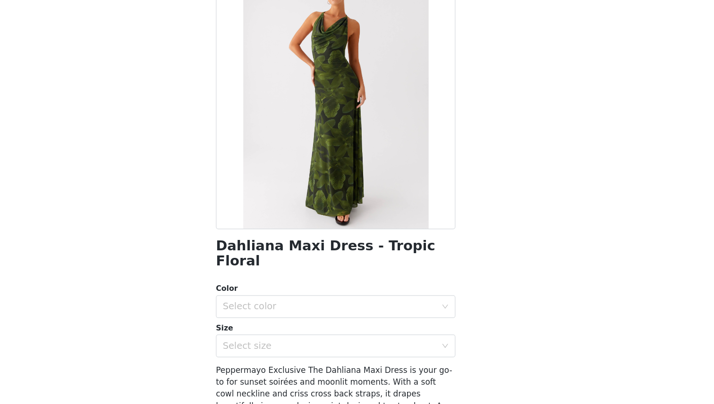
scroll to position [7, 0]
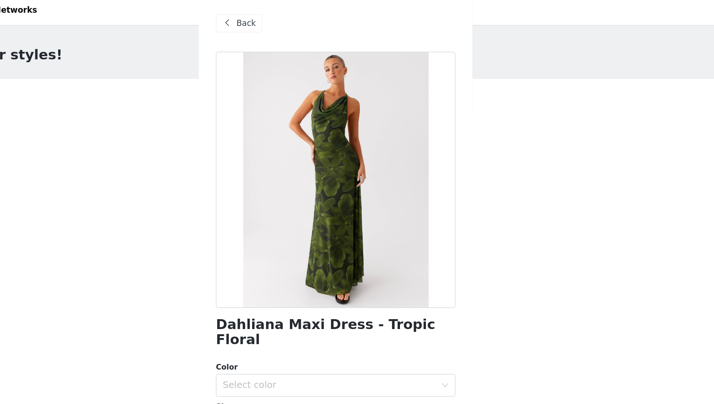
click at [278, 31] on div "Back" at bounding box center [357, 23] width 198 height 47
click at [275, 25] on span "Back" at bounding box center [283, 24] width 16 height 10
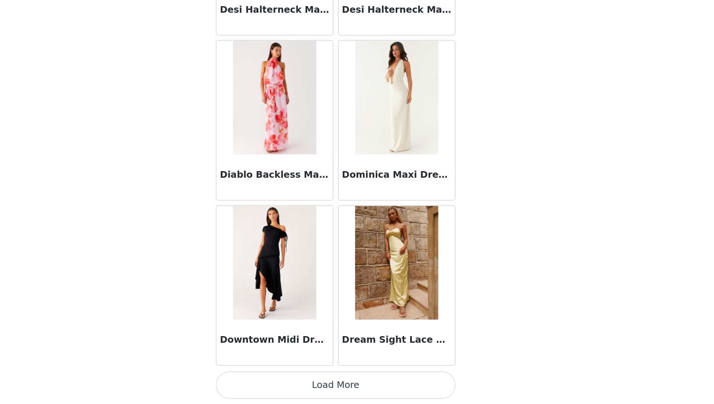
click at [354, 388] on button "Load More" at bounding box center [357, 388] width 198 height 23
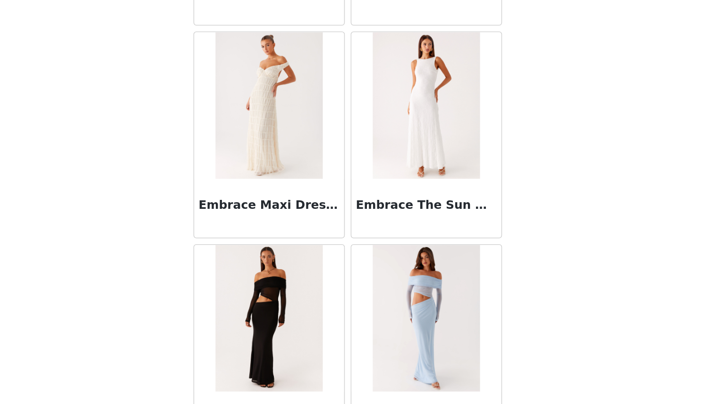
scroll to position [9251, 0]
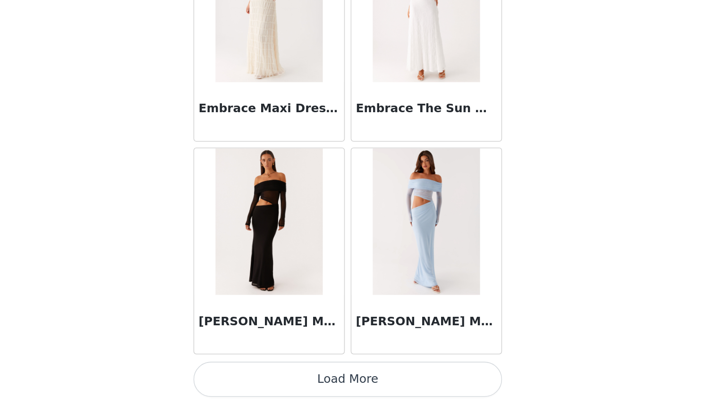
click at [381, 388] on button "Load More" at bounding box center [357, 388] width 198 height 23
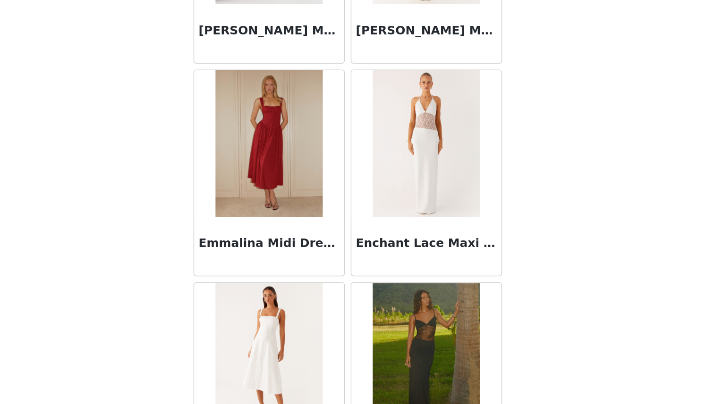
scroll to position [9569, 0]
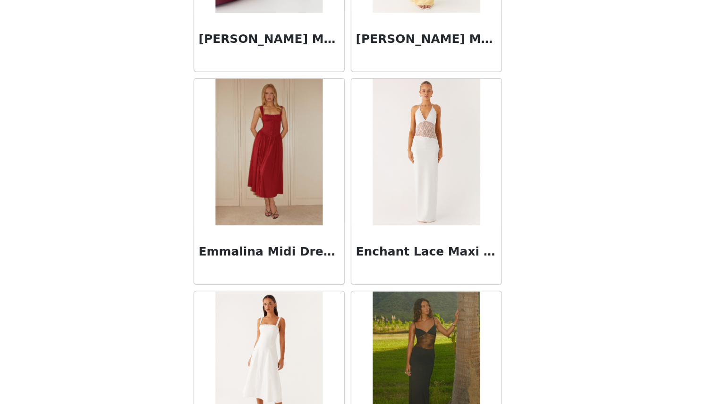
click at [327, 233] on img at bounding box center [306, 242] width 68 height 94
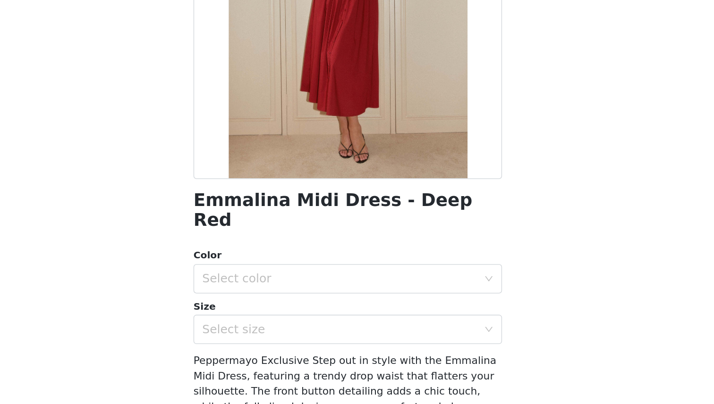
scroll to position [7, 0]
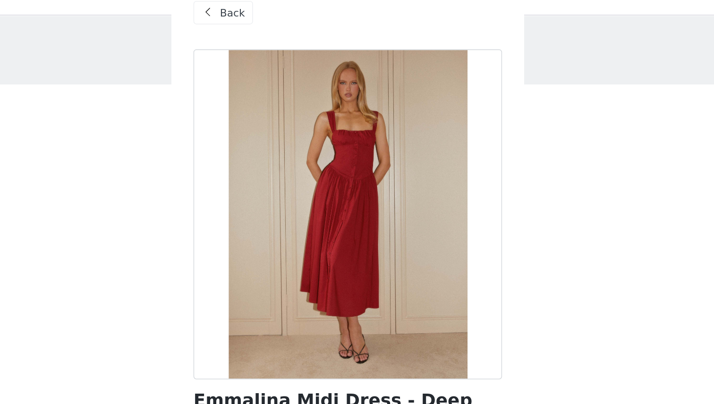
drag, startPoint x: 385, startPoint y: 147, endPoint x: 257, endPoint y: 146, distance: 127.9
click at [257, 146] on div "Back Emmalina Midi Dress - Deep Red Color Select color Size Select size Pepperm…" at bounding box center [357, 202] width 227 height 404
drag, startPoint x: 372, startPoint y: 167, endPoint x: 441, endPoint y: 161, distance: 69.1
click at [441, 161] on div at bounding box center [357, 153] width 198 height 212
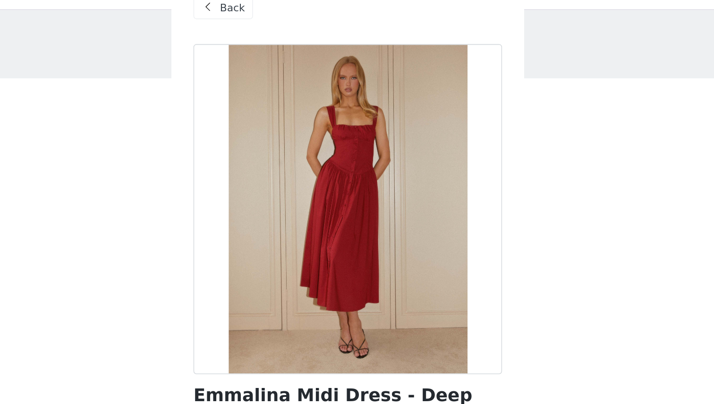
scroll to position [0, 0]
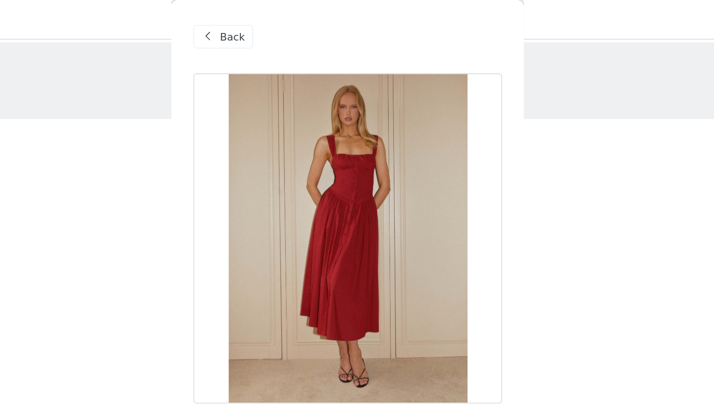
drag, startPoint x: 417, startPoint y: 139, endPoint x: 287, endPoint y: 183, distance: 137.1
click at [288, 183] on div at bounding box center [357, 153] width 198 height 212
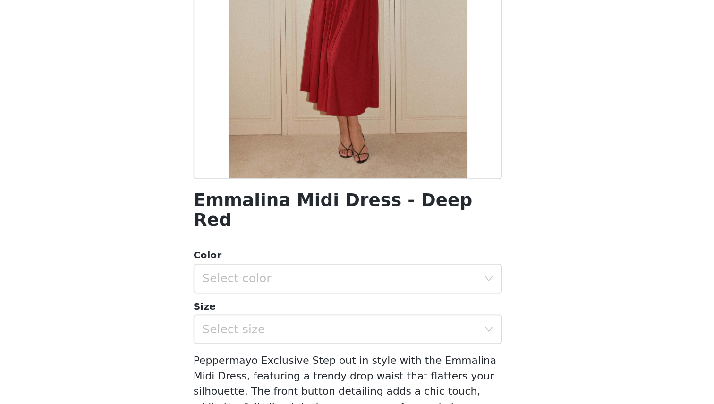
scroll to position [7, 0]
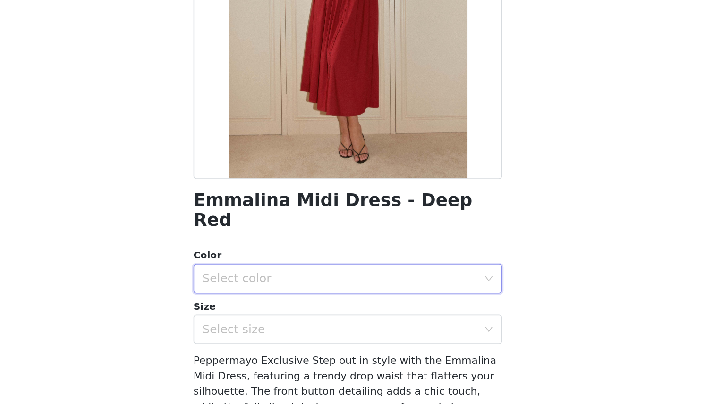
click at [342, 315] on div "Select color" at bounding box center [353, 324] width 181 height 18
click at [336, 328] on li "Deep Red" at bounding box center [357, 331] width 198 height 15
click at [338, 352] on div "Select size" at bounding box center [351, 356] width 176 height 9
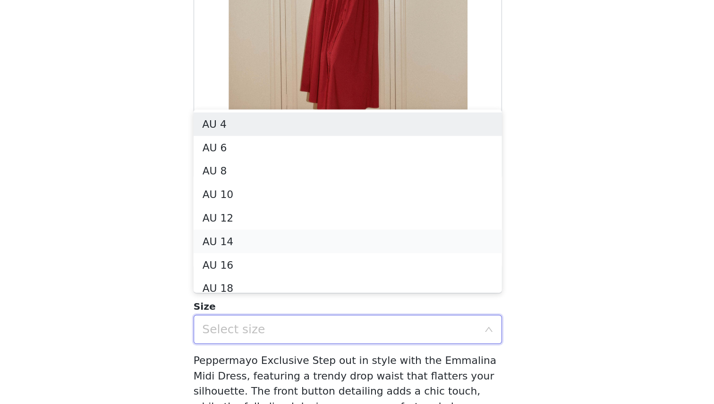
scroll to position [5, 0]
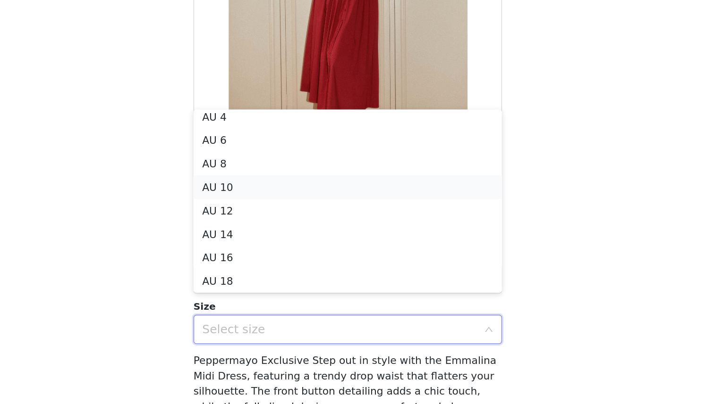
click at [316, 266] on li "AU 10" at bounding box center [357, 264] width 198 height 15
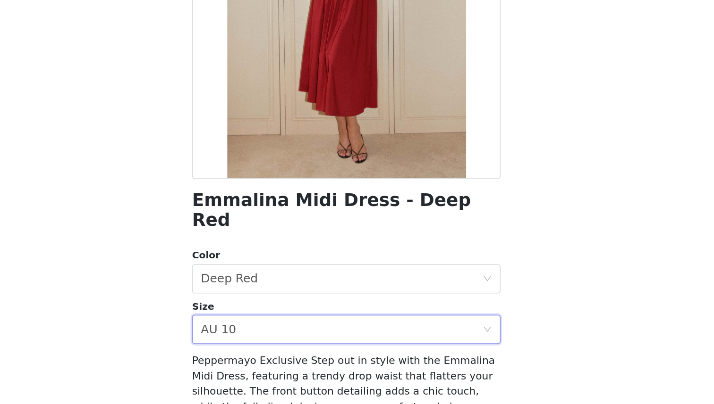
scroll to position [103, 0]
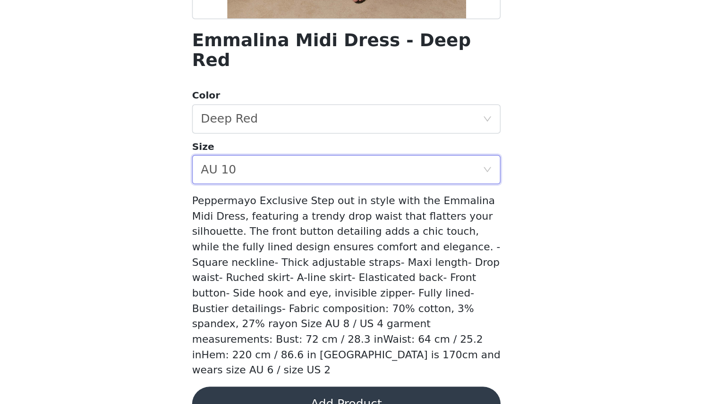
click at [400, 393] on button "Add Product" at bounding box center [357, 404] width 198 height 23
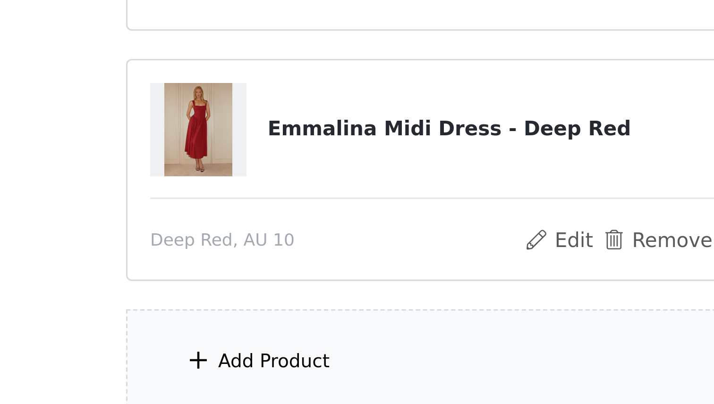
scroll to position [8, 0]
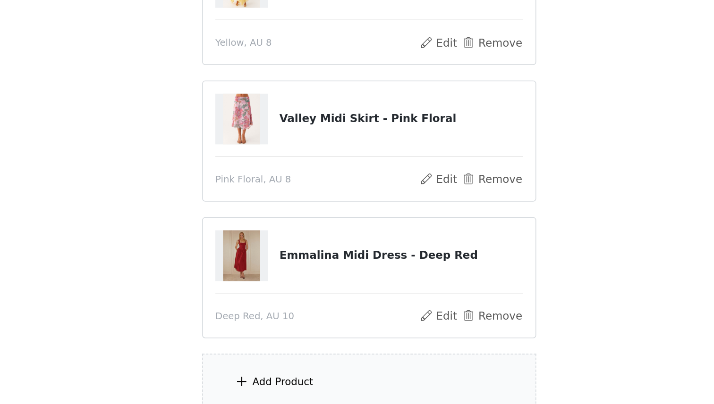
click at [295, 398] on div "Add Product" at bounding box center [357, 390] width 204 height 35
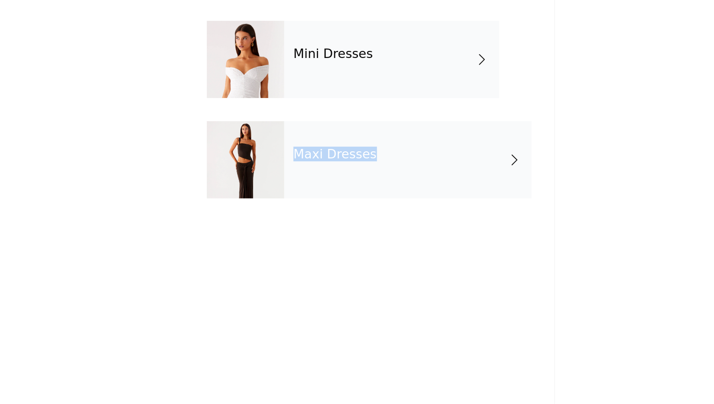
click at [360, 247] on div "Maxi Dresses" at bounding box center [380, 254] width 151 height 47
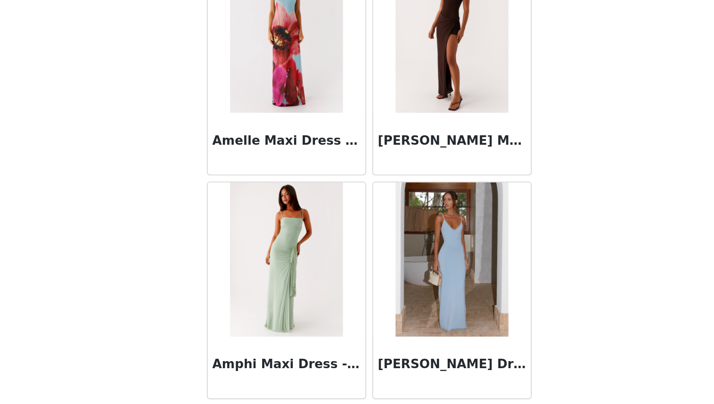
scroll to position [1040, 0]
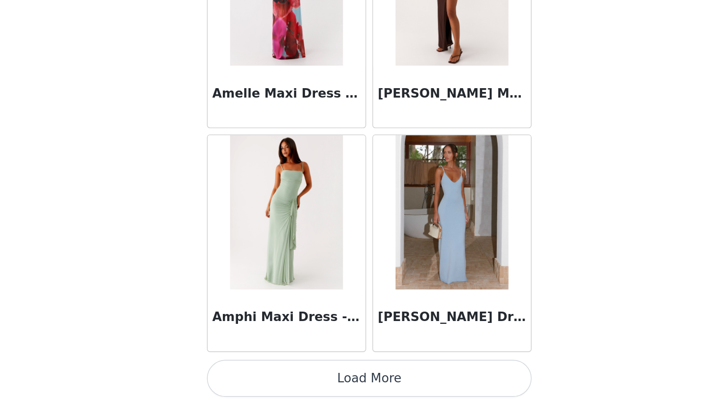
click at [370, 385] on button "Load More" at bounding box center [357, 388] width 198 height 23
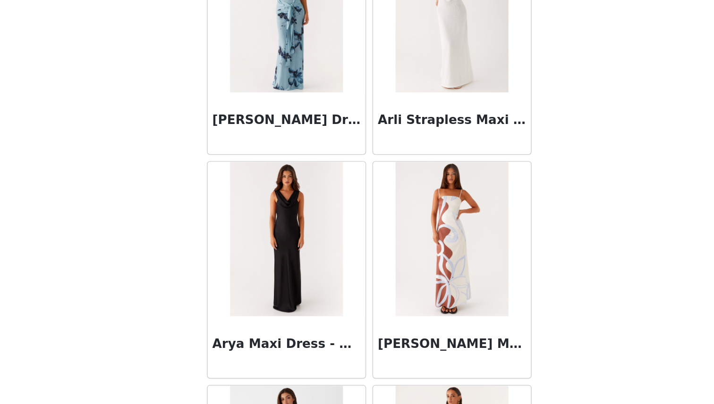
scroll to position [2408, 0]
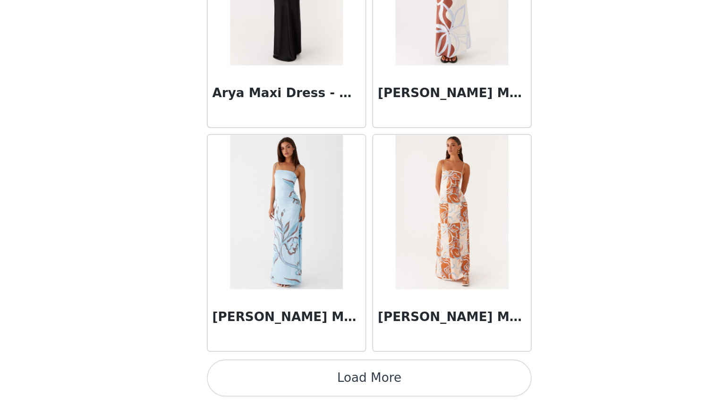
click at [404, 382] on button "Load More" at bounding box center [357, 388] width 198 height 23
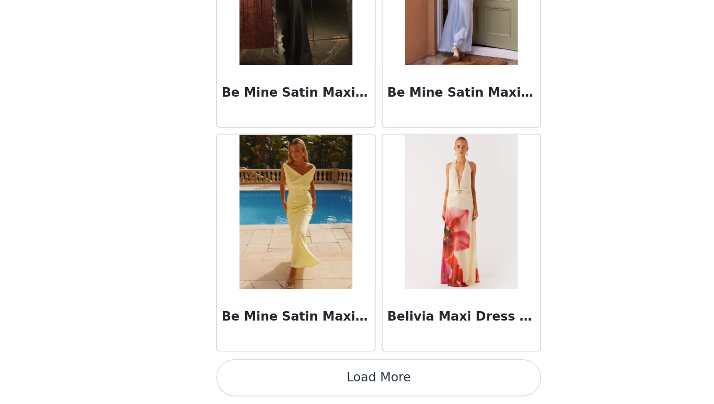
click at [386, 381] on button "Load More" at bounding box center [357, 388] width 198 height 23
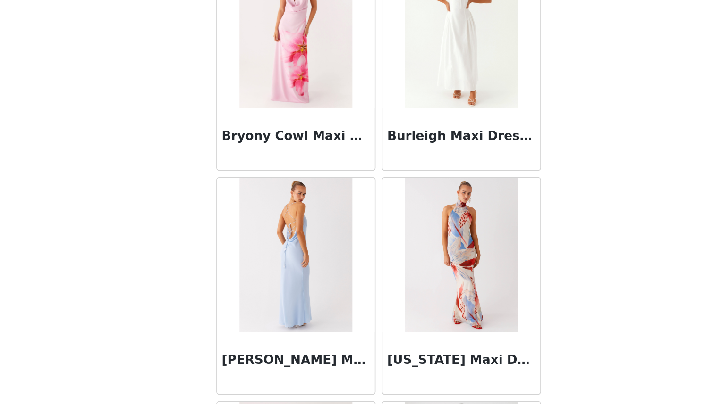
scroll to position [5145, 0]
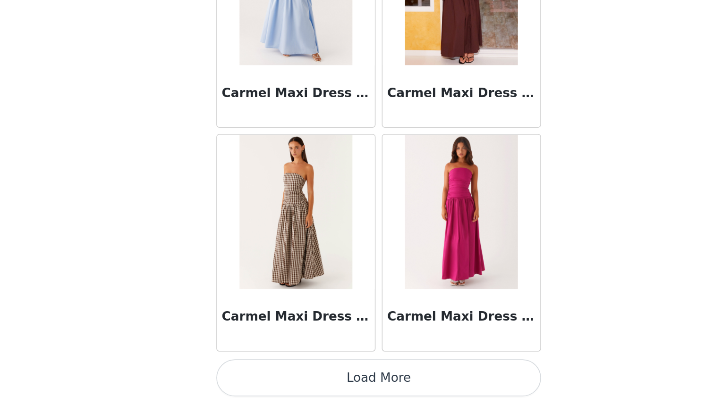
click at [374, 393] on button "Load More" at bounding box center [357, 388] width 198 height 23
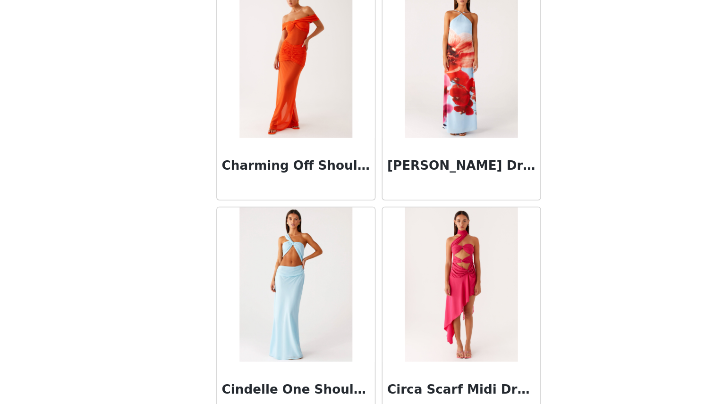
scroll to position [6514, 0]
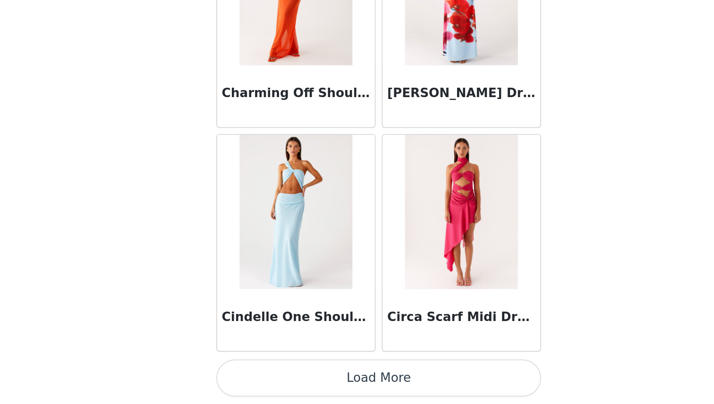
click at [392, 386] on button "Load More" at bounding box center [357, 388] width 198 height 23
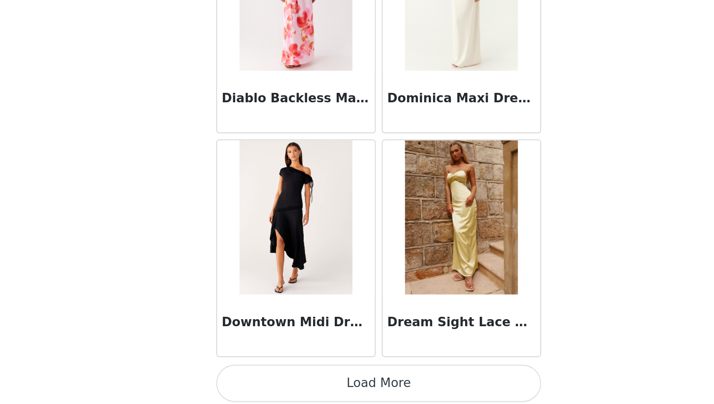
scroll to position [7882, 0]
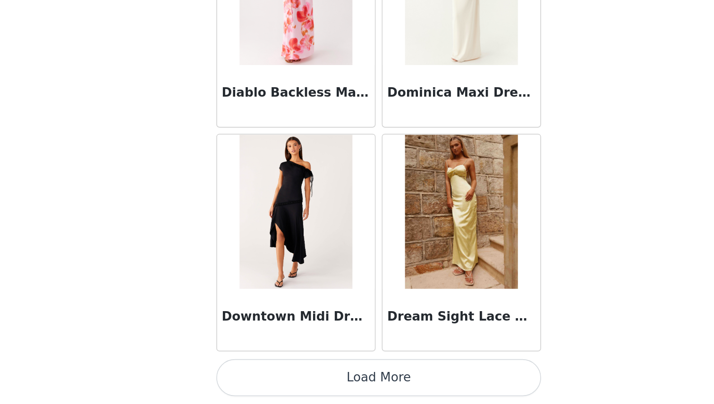
click at [389, 390] on button "Load More" at bounding box center [357, 388] width 198 height 23
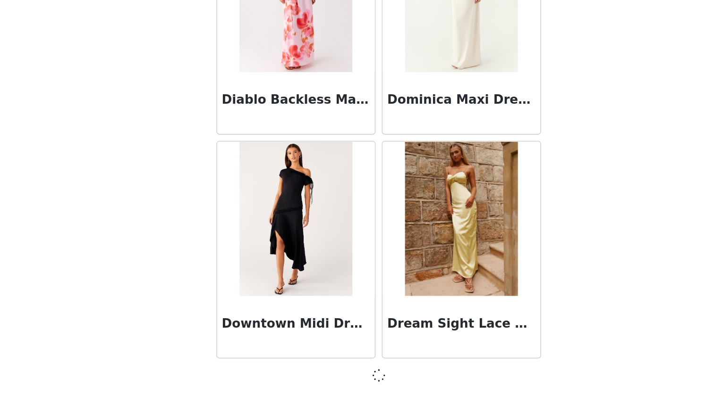
scroll to position [7878, 0]
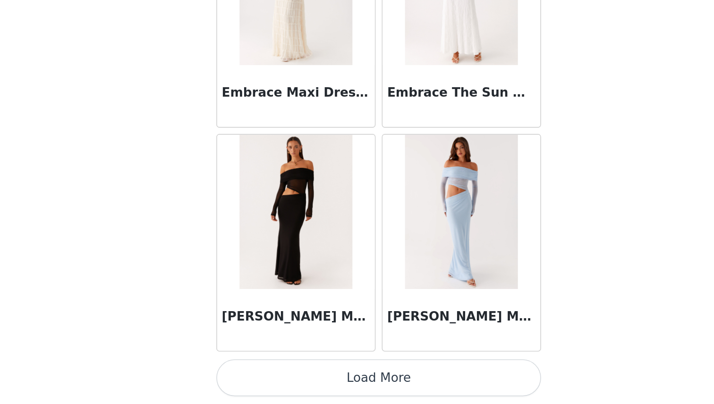
click at [399, 386] on button "Load More" at bounding box center [357, 388] width 198 height 23
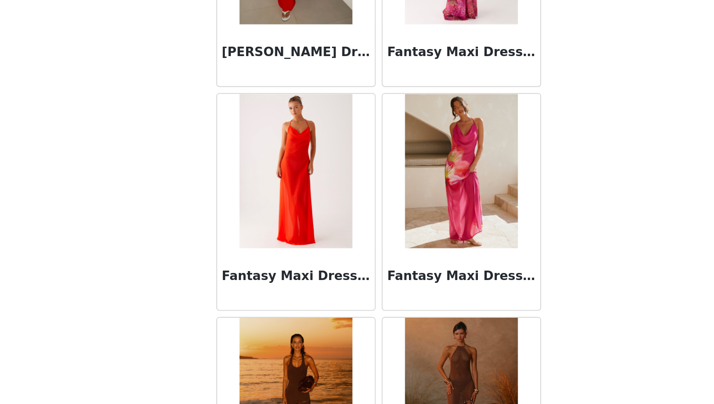
scroll to position [10619, 0]
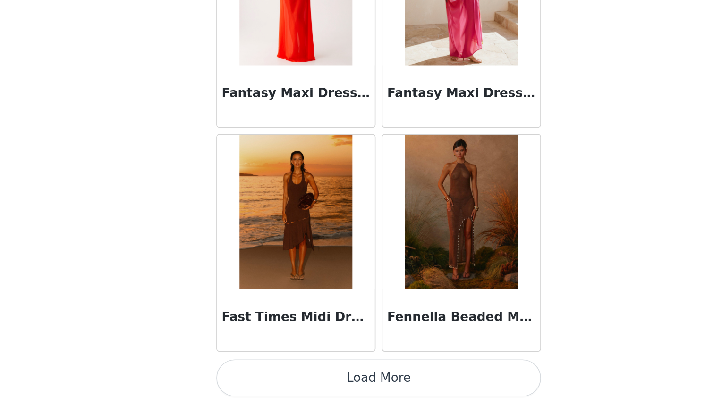
click at [373, 388] on button "Load More" at bounding box center [357, 388] width 198 height 23
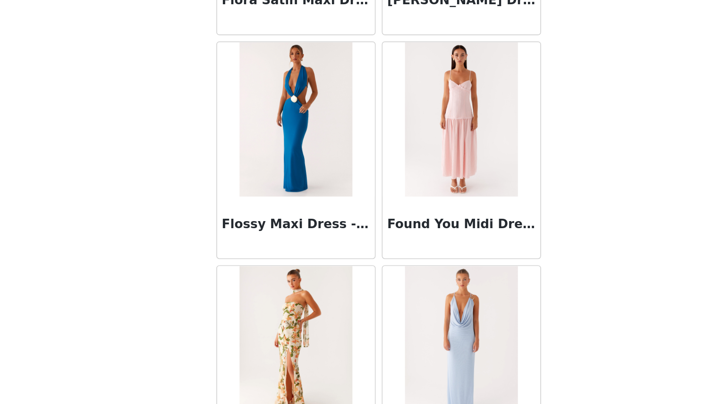
scroll to position [11988, 0]
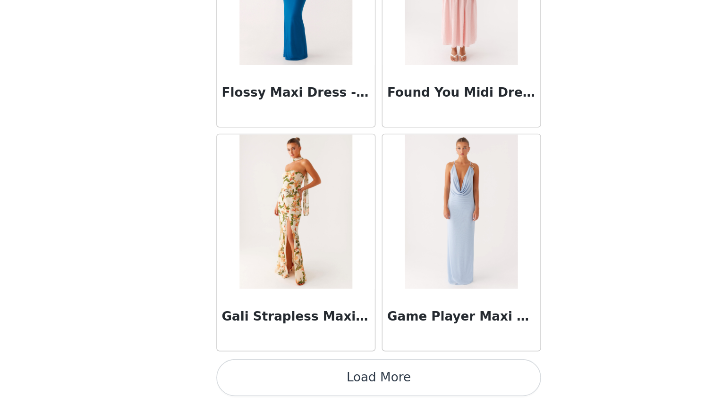
click at [341, 391] on button "Load More" at bounding box center [357, 388] width 198 height 23
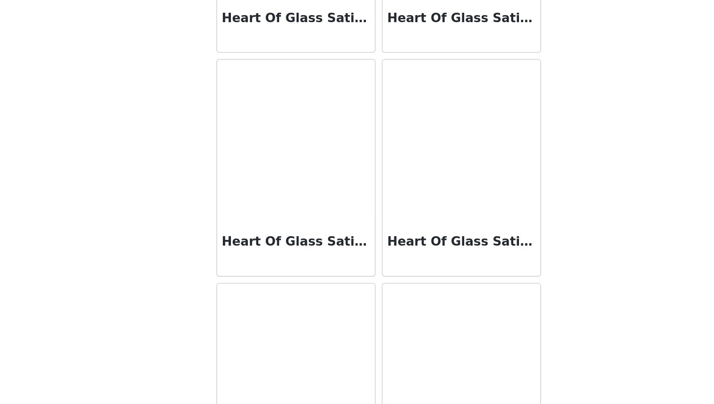
scroll to position [13356, 0]
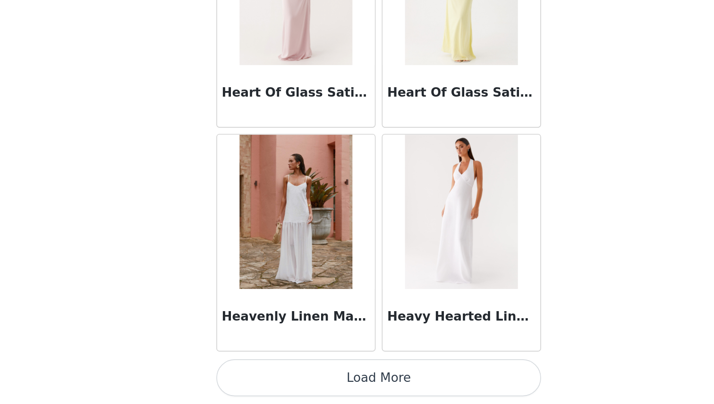
click at [346, 390] on button "Load More" at bounding box center [357, 388] width 198 height 23
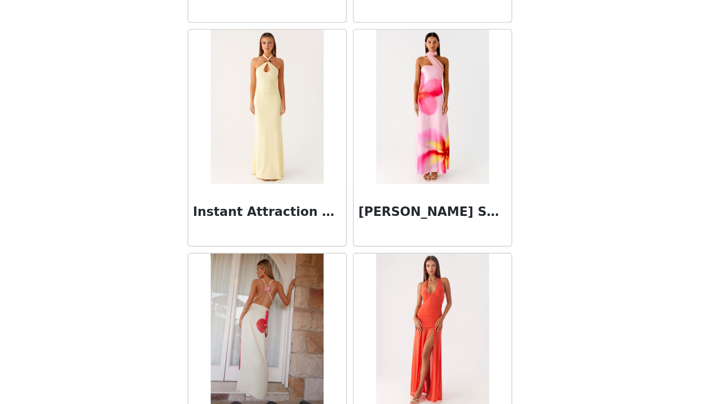
scroll to position [14725, 0]
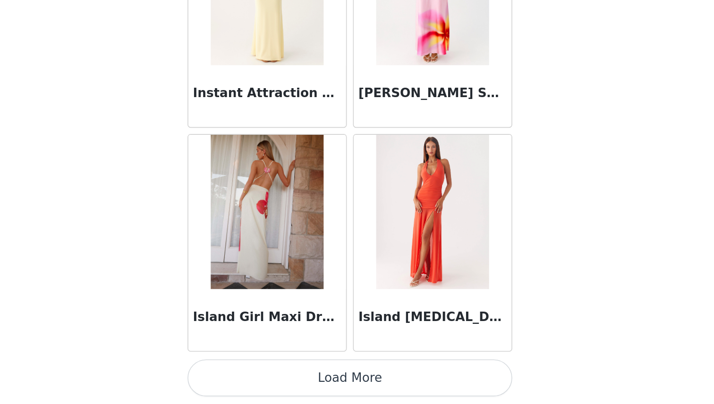
click at [392, 391] on button "Load More" at bounding box center [357, 388] width 198 height 23
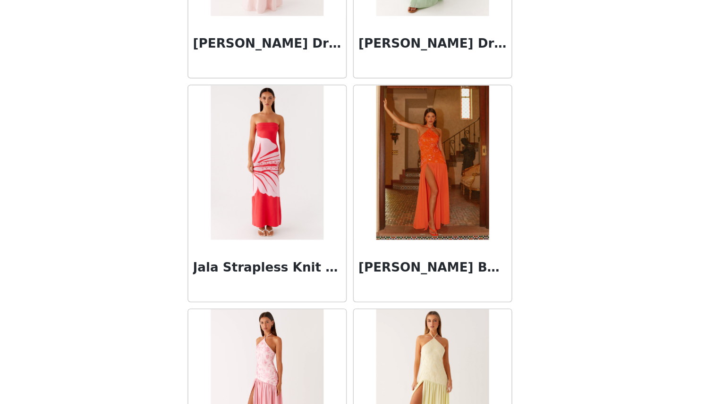
scroll to position [15309, 0]
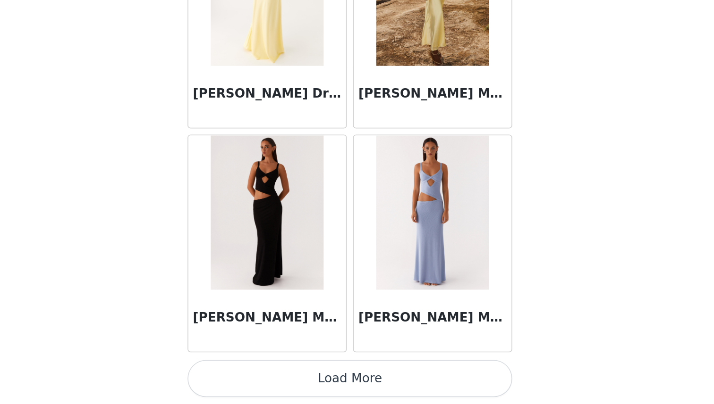
click at [379, 387] on button "Load More" at bounding box center [357, 389] width 198 height 23
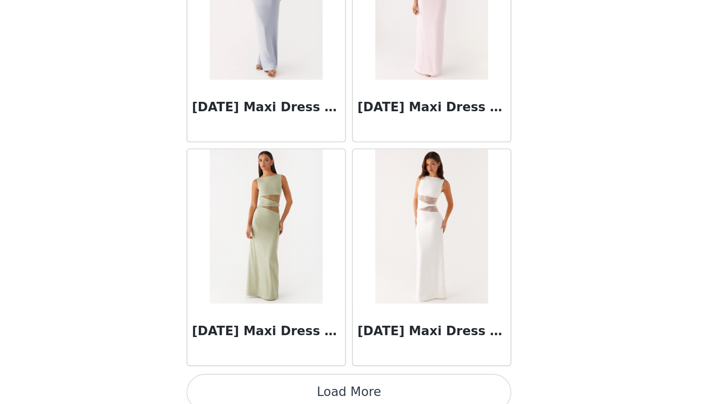
scroll to position [17462, 0]
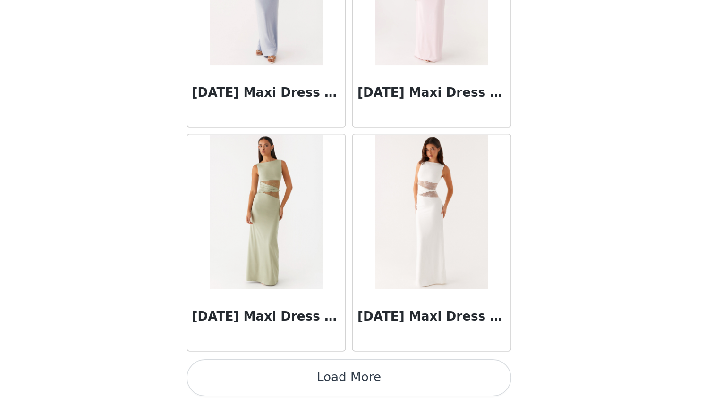
click at [401, 389] on button "Load More" at bounding box center [357, 388] width 198 height 23
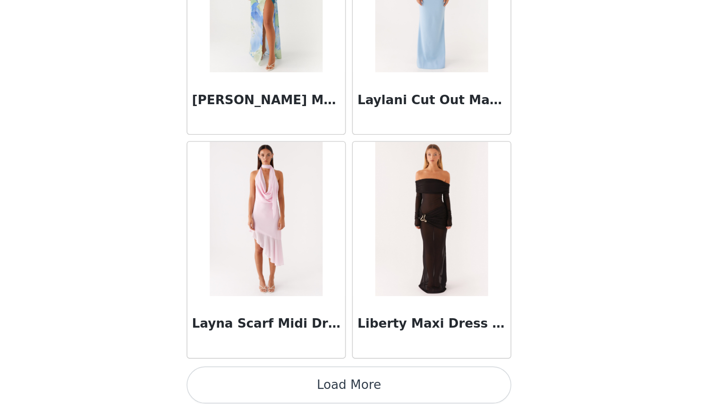
scroll to position [18830, 0]
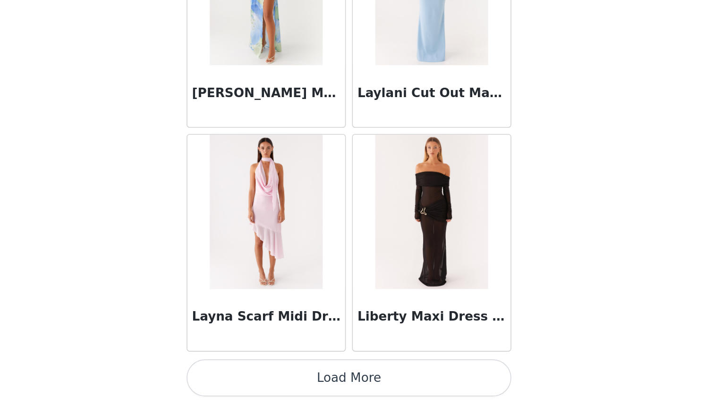
click at [394, 389] on button "Load More" at bounding box center [357, 388] width 198 height 23
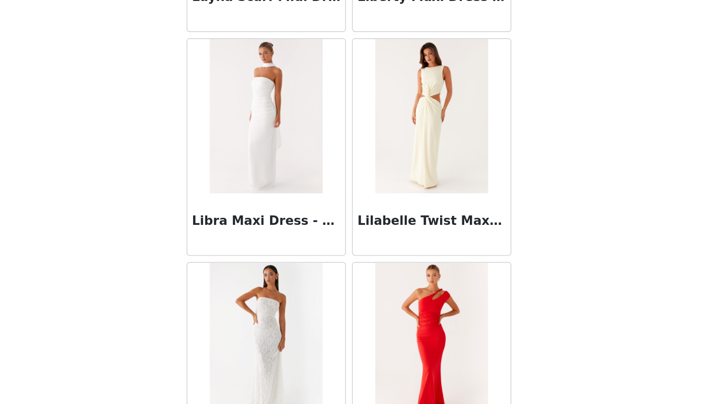
scroll to position [19028, 0]
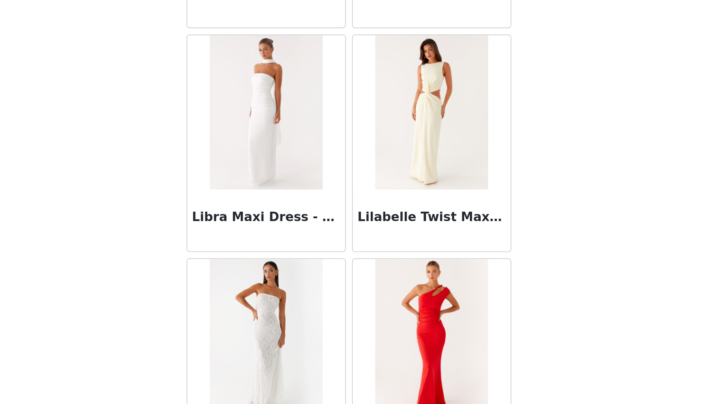
click at [304, 210] on img at bounding box center [306, 226] width 68 height 94
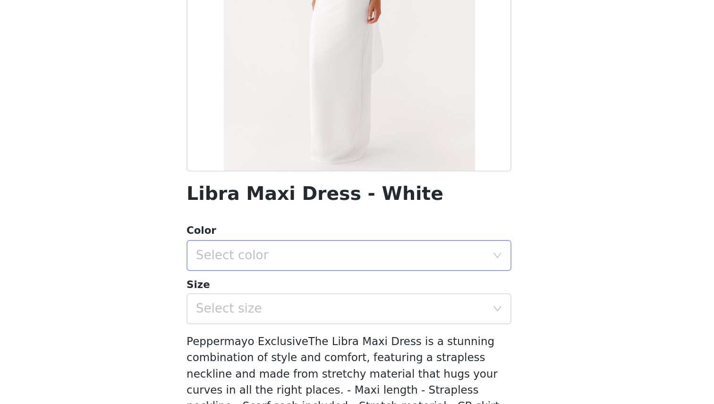
scroll to position [91, 0]
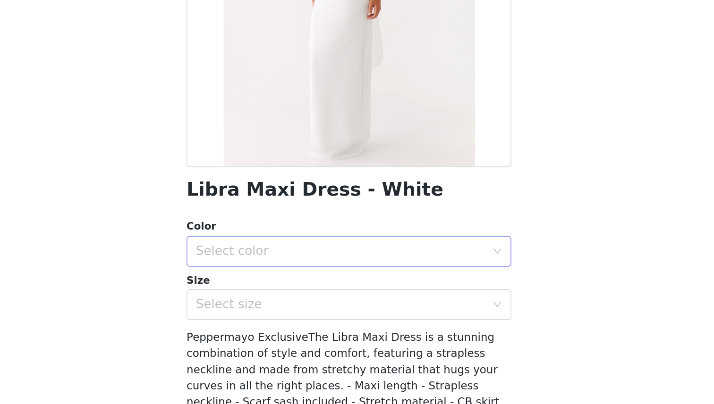
click at [303, 315] on div "Select color" at bounding box center [351, 310] width 176 height 9
click at [305, 325] on li "White" at bounding box center [357, 331] width 198 height 15
click at [308, 339] on div "Select size" at bounding box center [351, 343] width 176 height 9
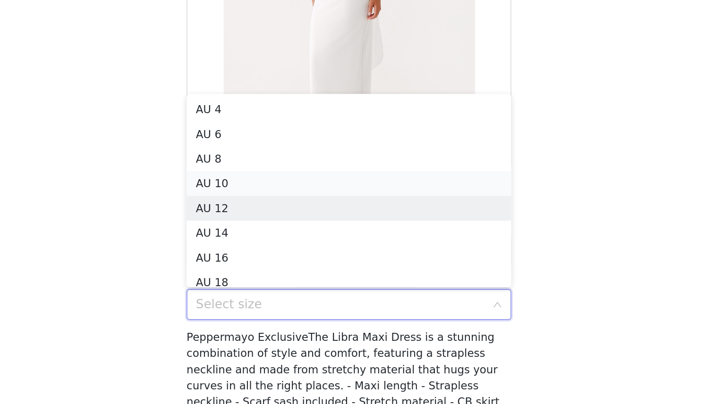
scroll to position [5, 0]
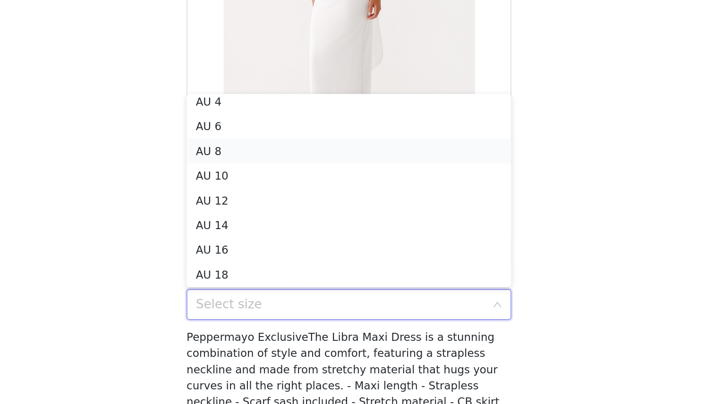
click at [297, 246] on li "AU 8" at bounding box center [357, 249] width 198 height 15
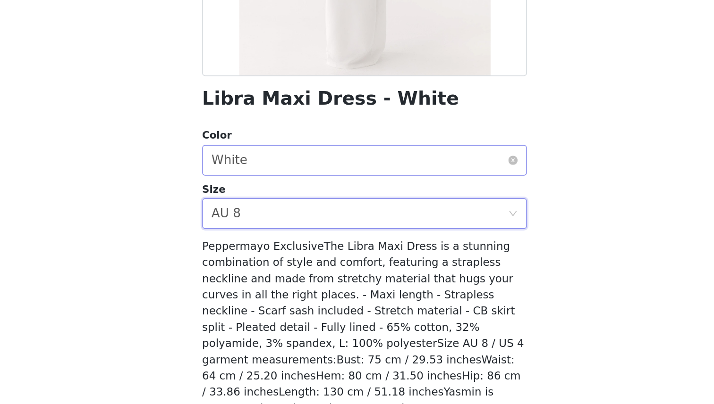
scroll to position [93, 0]
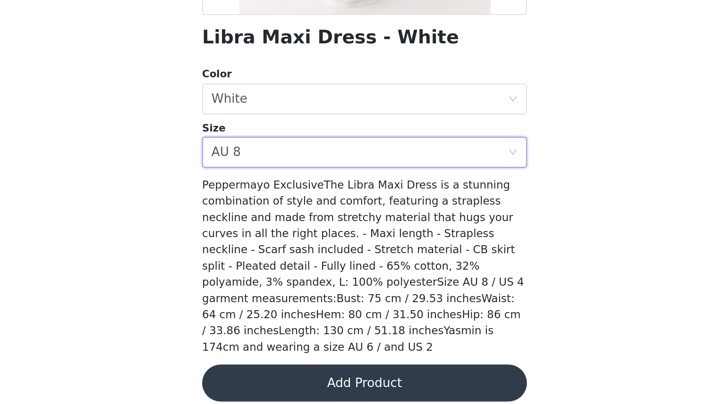
click at [403, 380] on button "Add Product" at bounding box center [357, 391] width 198 height 23
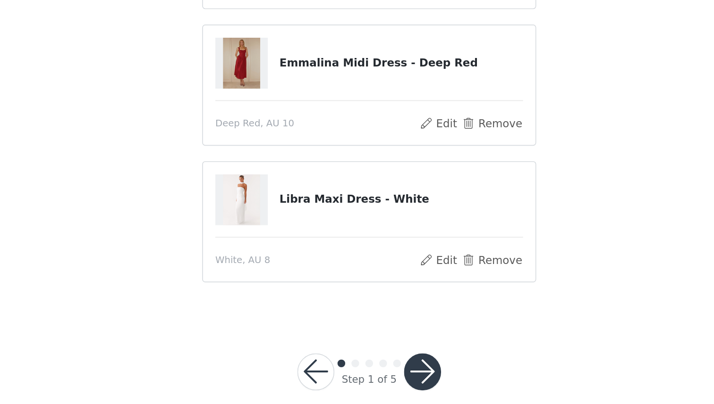
scroll to position [113, 0]
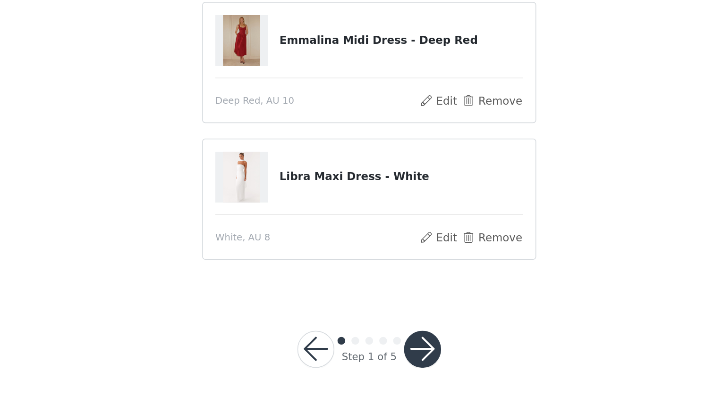
click at [401, 363] on div "Step 1 of 5" at bounding box center [357, 370] width 110 height 45
click at [388, 363] on button "button" at bounding box center [389, 371] width 23 height 23
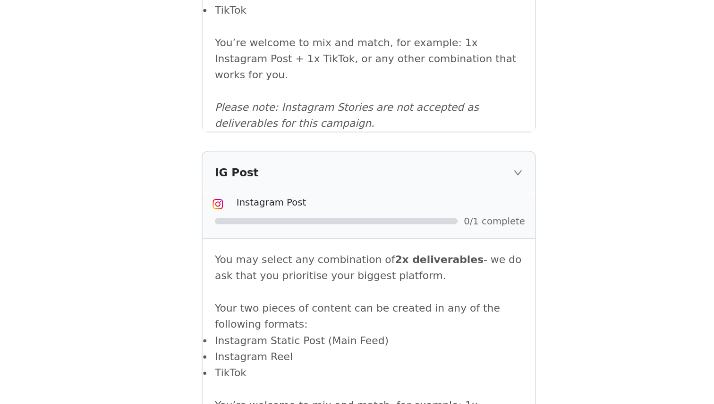
scroll to position [991, 0]
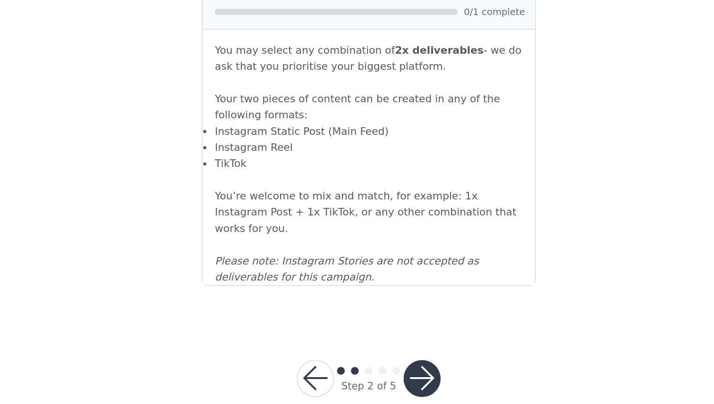
click at [385, 378] on button "button" at bounding box center [389, 389] width 23 height 23
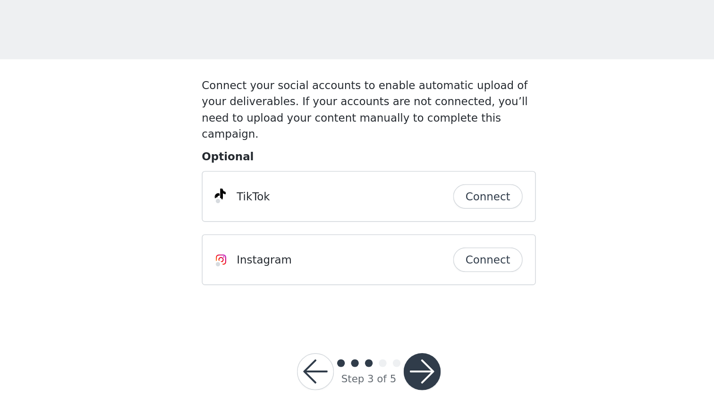
click at [388, 262] on button "button" at bounding box center [389, 267] width 23 height 23
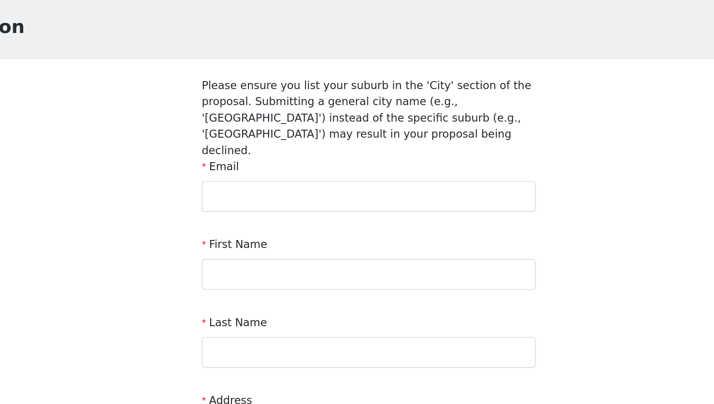
click at [340, 139] on div "Email" at bounding box center [357, 144] width 204 height 14
click at [340, 151] on input "text" at bounding box center [357, 160] width 204 height 19
type input "[EMAIL_ADDRESS][DOMAIN_NAME]"
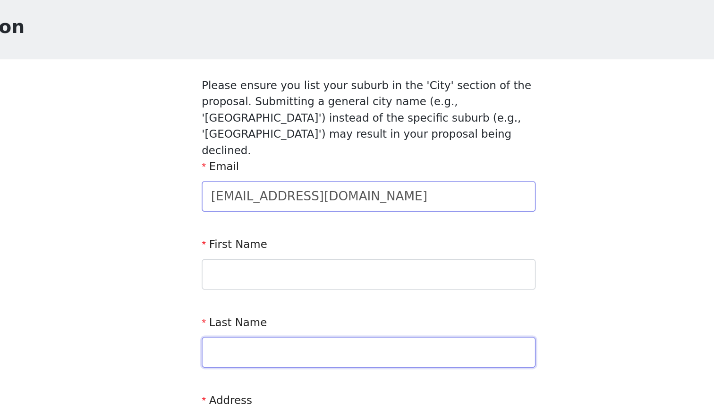
type input "Josheen"
type input "[STREET_ADDRESS]"
type input "Bendigo"
type input "3551"
type input "0434088482"
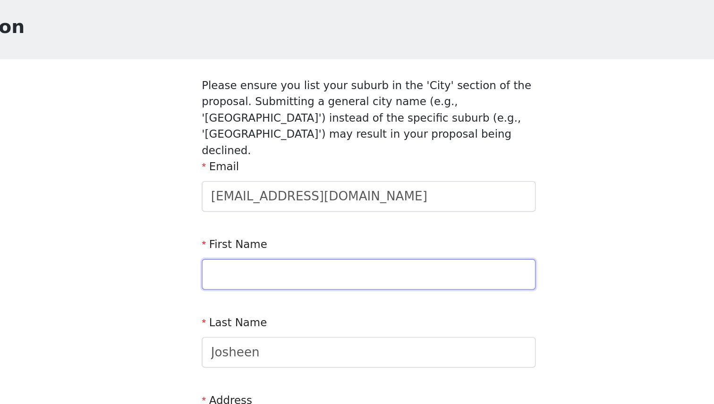
click at [337, 202] on input "text" at bounding box center [357, 208] width 204 height 19
type input "Josheen"
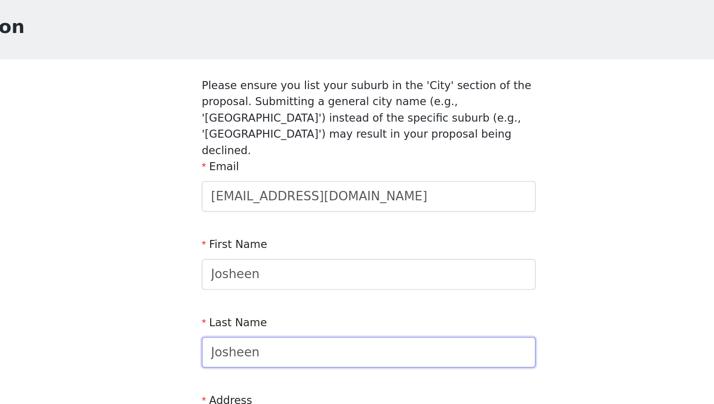
click at [349, 246] on input "Josheen" at bounding box center [357, 255] width 204 height 19
drag, startPoint x: 316, startPoint y: 245, endPoint x: 215, endPoint y: 238, distance: 100.7
click at [215, 238] on div "STEP 4 OF 5 Shipping Information Please ensure you list your suburb in the 'Cit…" at bounding box center [357, 302] width 714 height 550
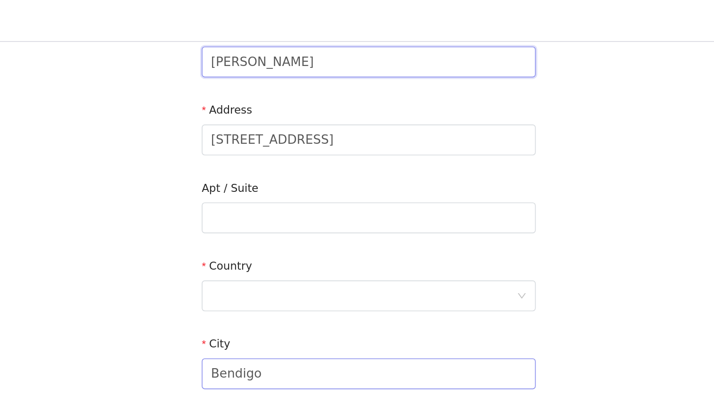
scroll to position [207, 0]
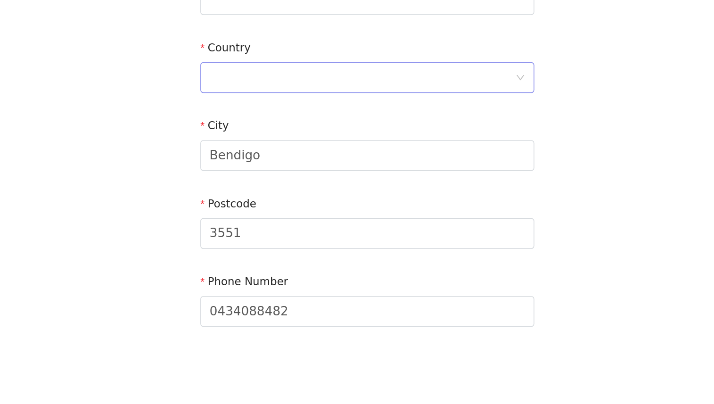
type input "[PERSON_NAME]"
click at [375, 186] on div at bounding box center [353, 192] width 186 height 18
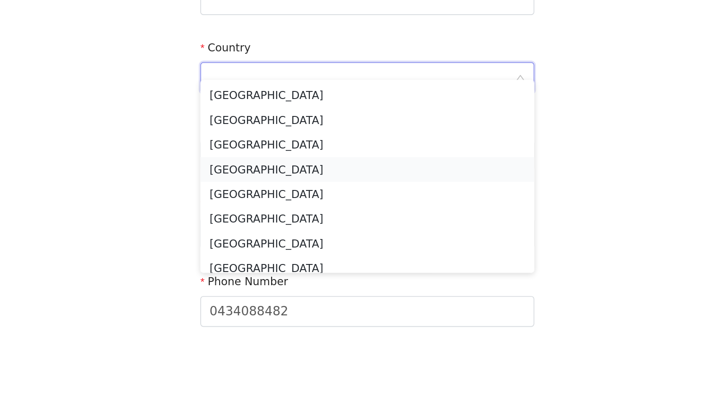
click at [291, 244] on li "[GEOGRAPHIC_DATA]" at bounding box center [357, 247] width 204 height 15
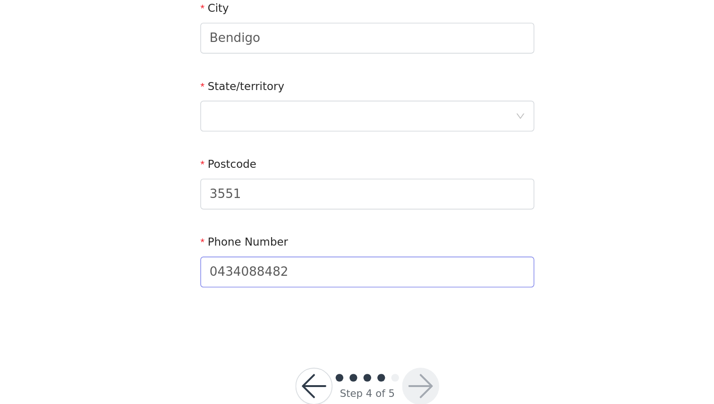
scroll to position [265, 0]
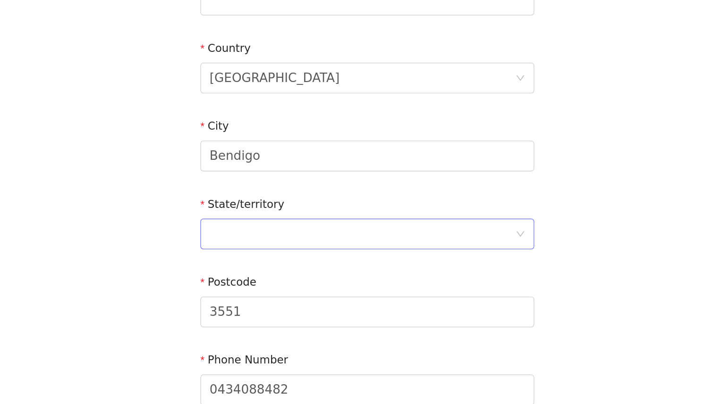
click at [336, 220] on div at bounding box center [353, 229] width 186 height 18
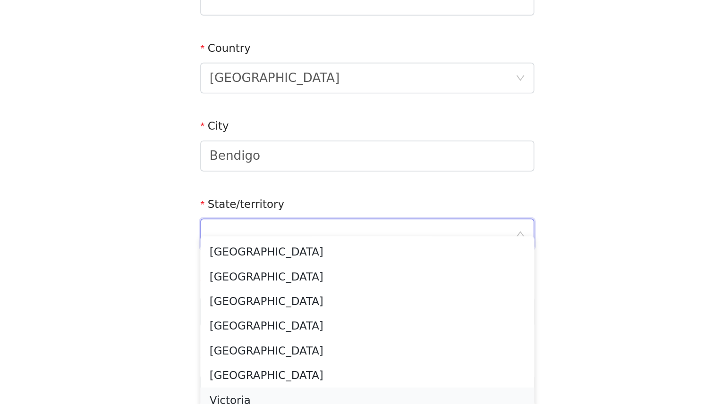
click at [311, 328] on li "Victoria" at bounding box center [357, 330] width 204 height 15
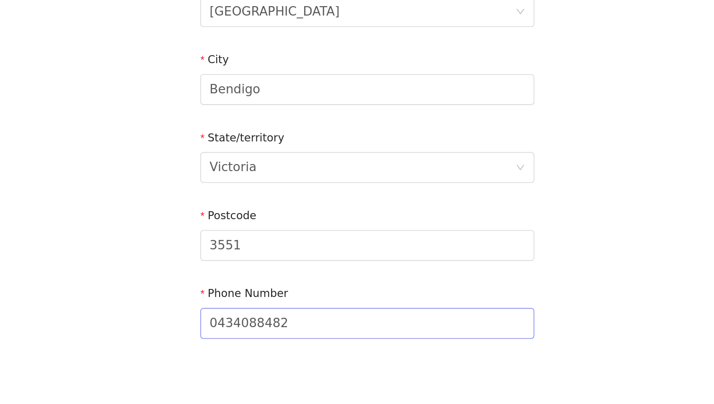
scroll to position [278, 0]
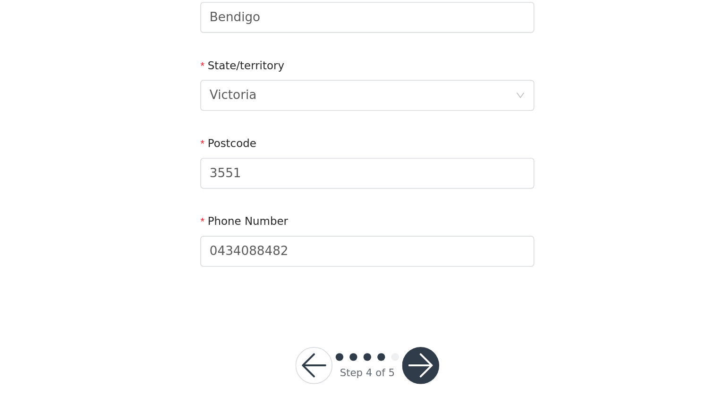
click at [378, 370] on div at bounding box center [389, 381] width 23 height 23
click at [385, 370] on button "button" at bounding box center [389, 381] width 23 height 23
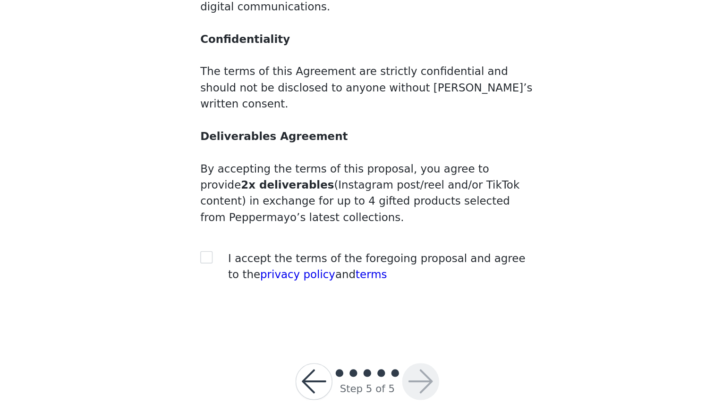
scroll to position [32, 0]
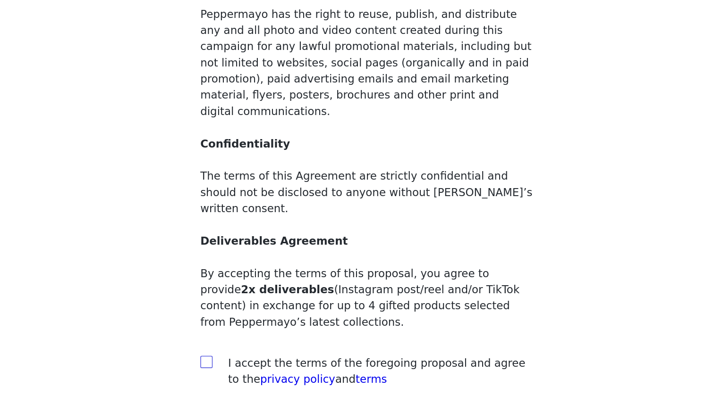
click at [260, 311] on input "checkbox" at bounding box center [258, 314] width 7 height 7
checkbox input "true"
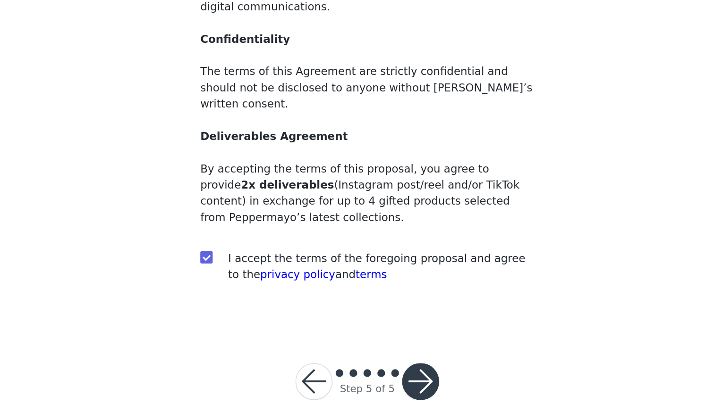
click at [391, 379] on button "button" at bounding box center [389, 390] width 23 height 23
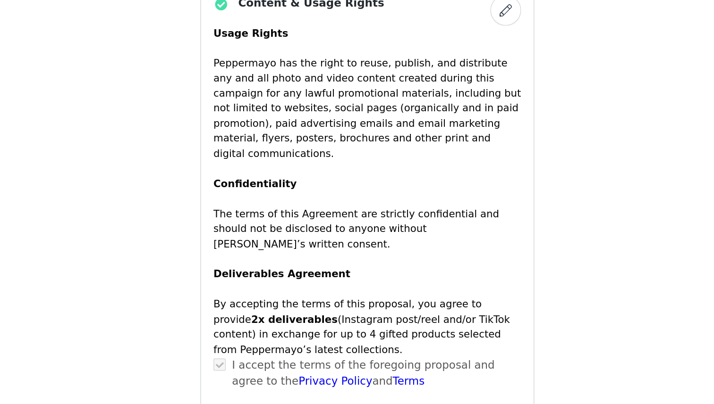
scroll to position [599, 0]
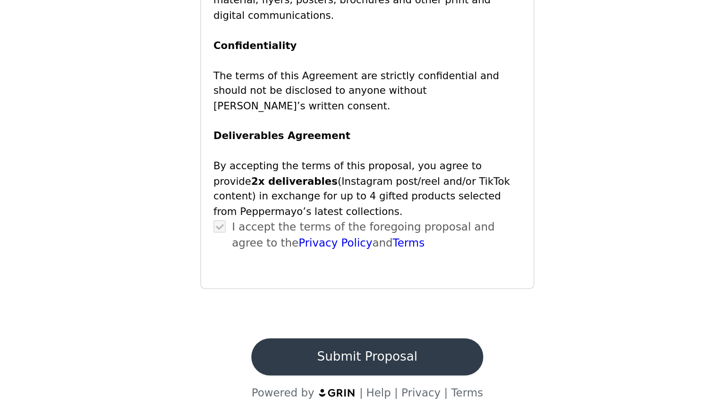
click at [328, 364] on button "Submit Proposal" at bounding box center [356, 375] width 141 height 23
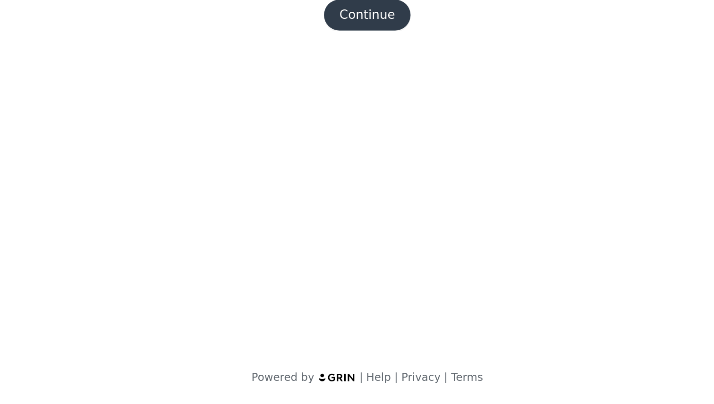
scroll to position [0, 0]
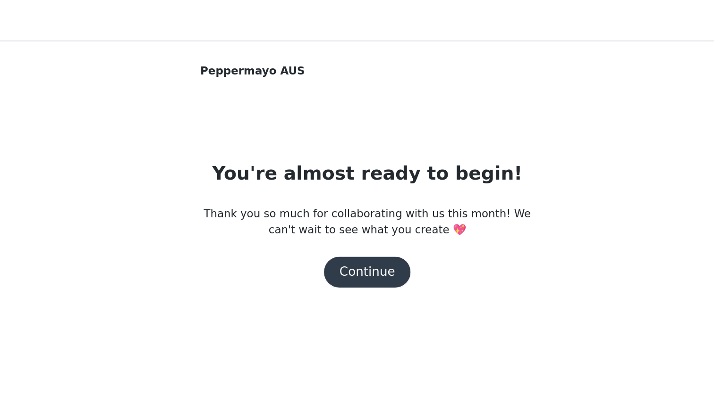
click at [358, 165] on button "Continue" at bounding box center [356, 166] width 53 height 19
